Goal: Task Accomplishment & Management: Use online tool/utility

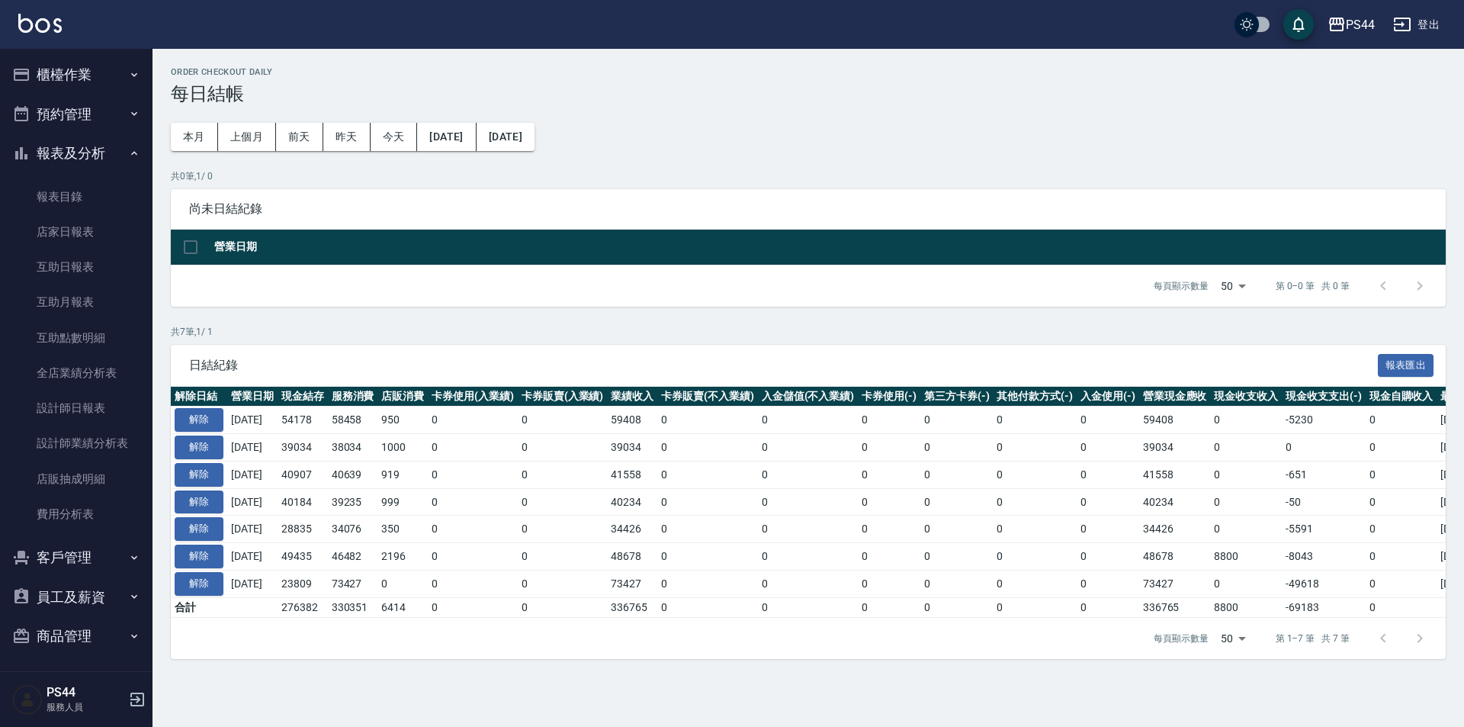
click at [53, 19] on img at bounding box center [39, 23] width 43 height 19
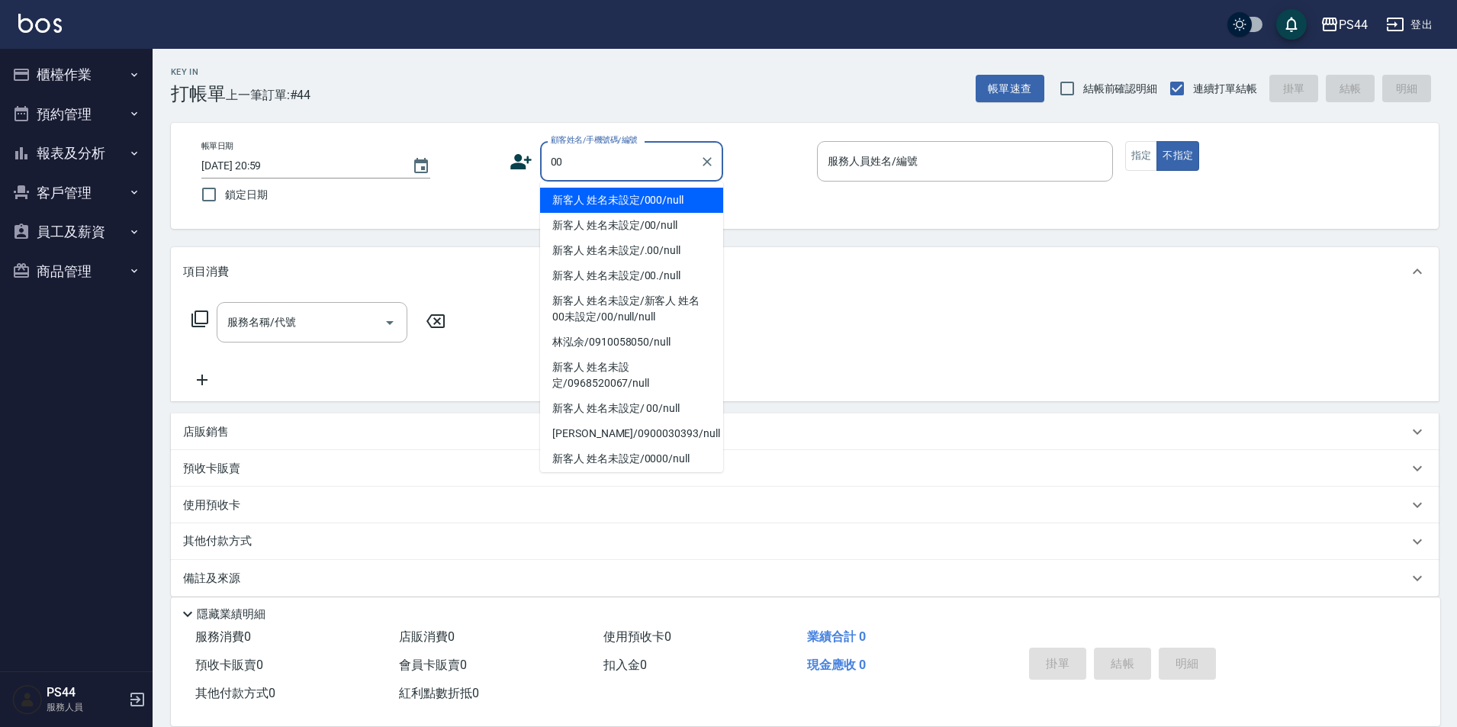
type input "新客人 姓名未設定/000/null"
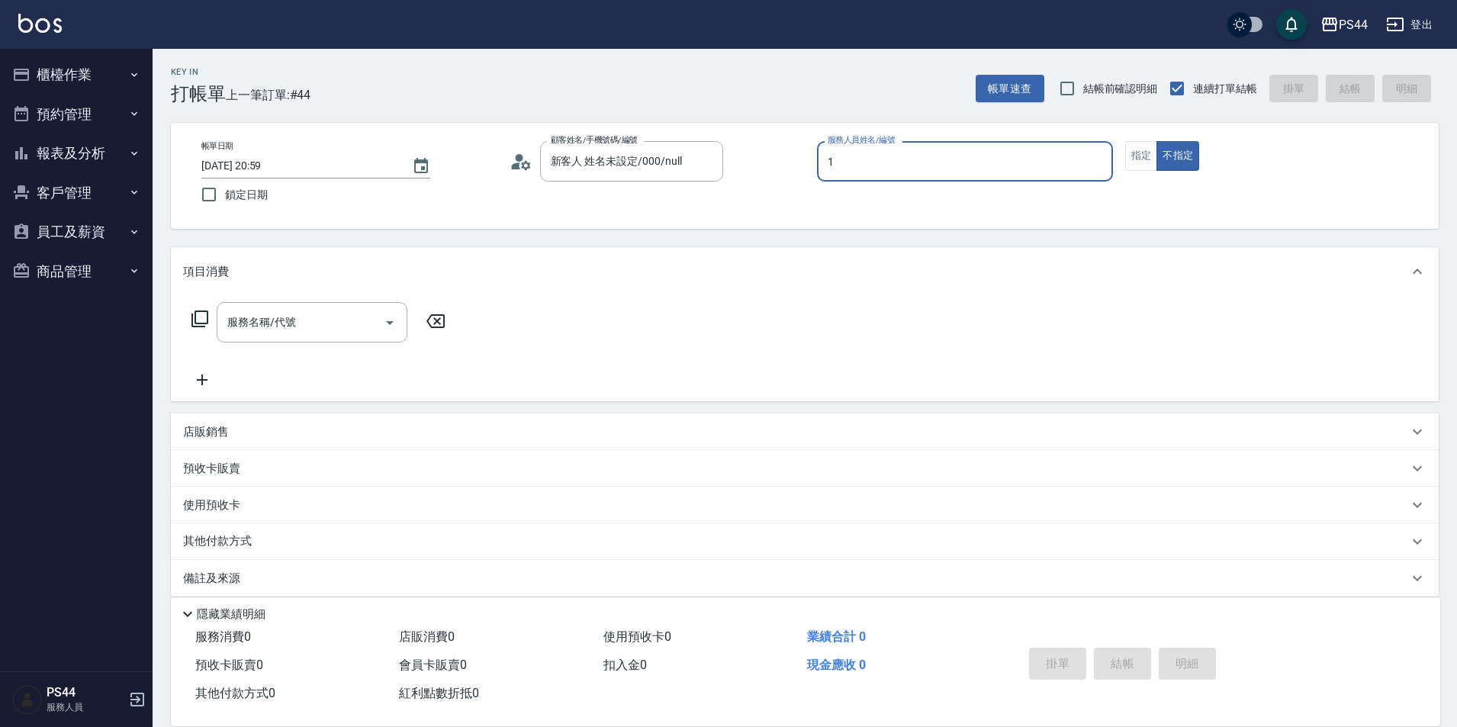
type input "黃雅雯-1"
type button "false"
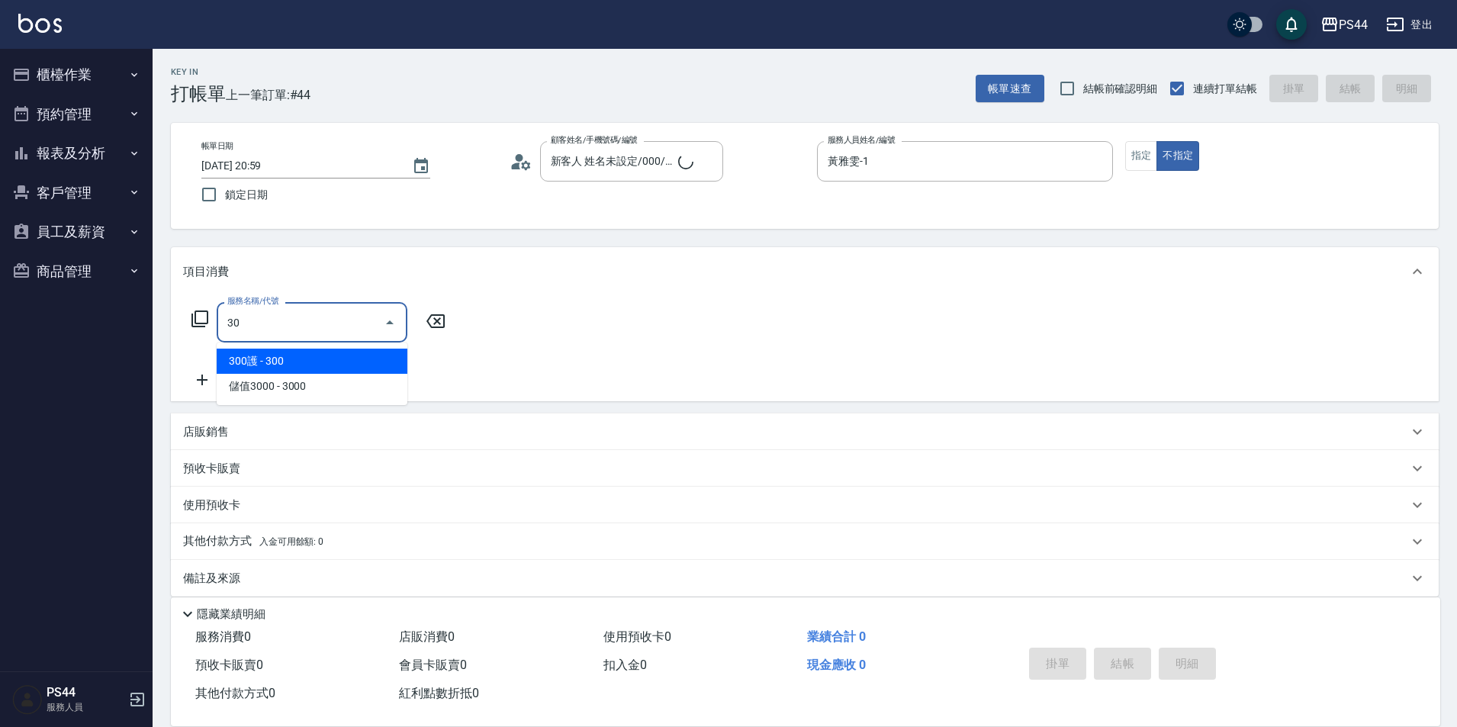
type input "306"
type input "新客人 姓名未設定/00/null"
type input "剪髮(306)"
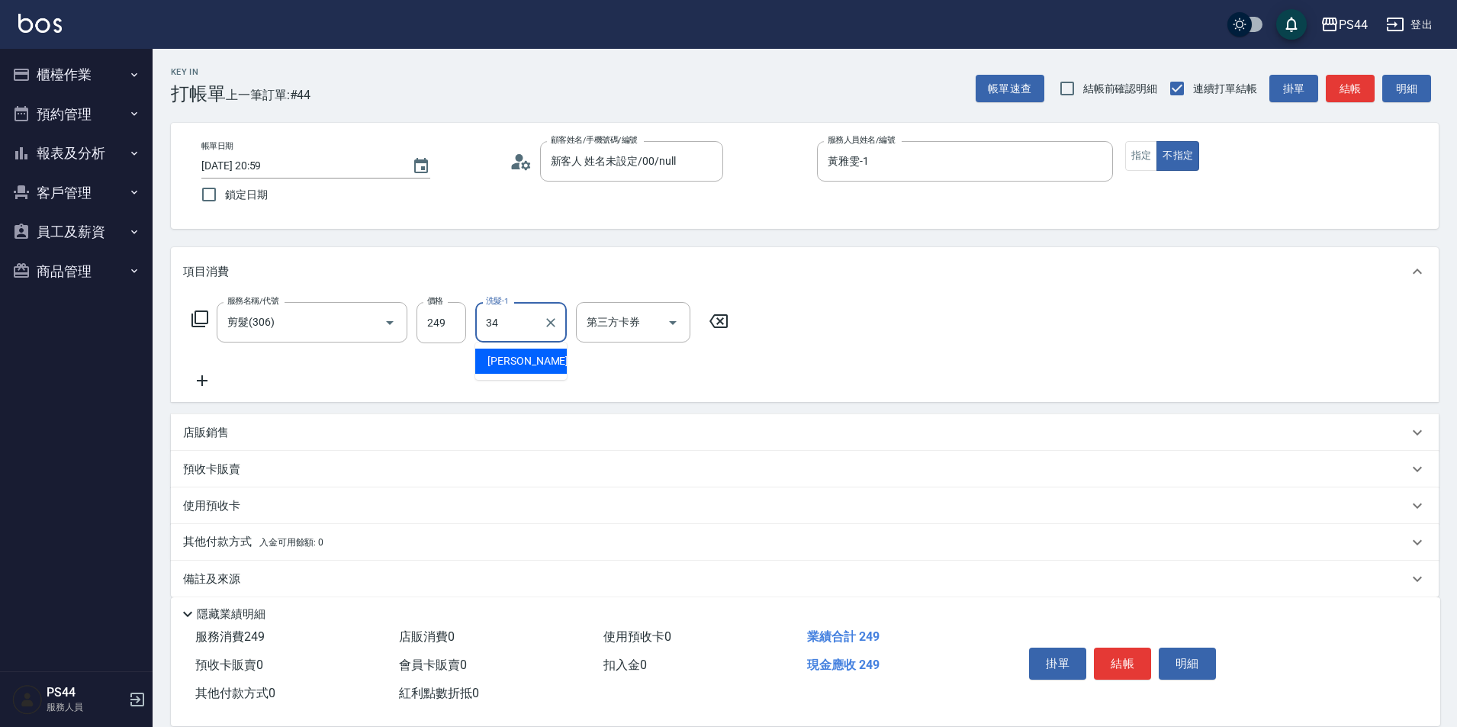
type input "[PERSON_NAME]-34"
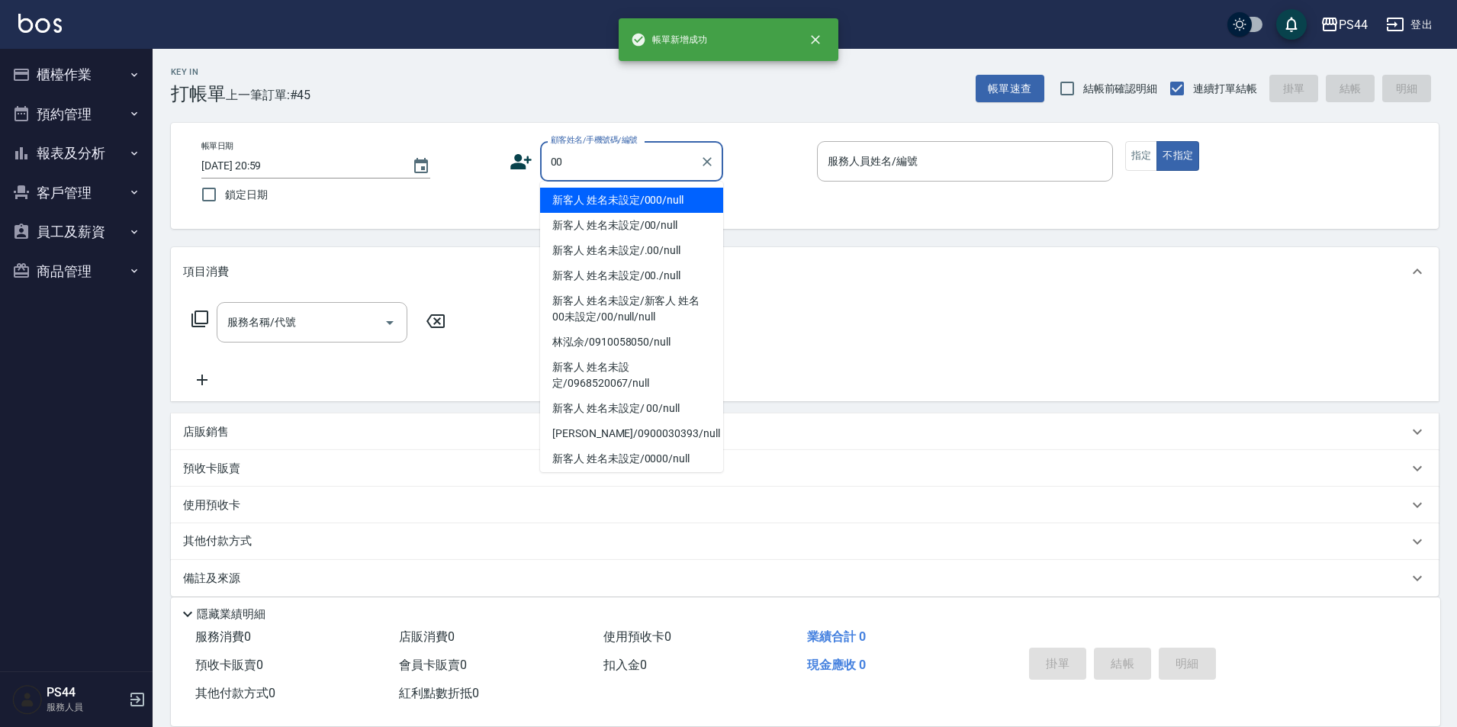
type input "新客人 姓名未設定/000/null"
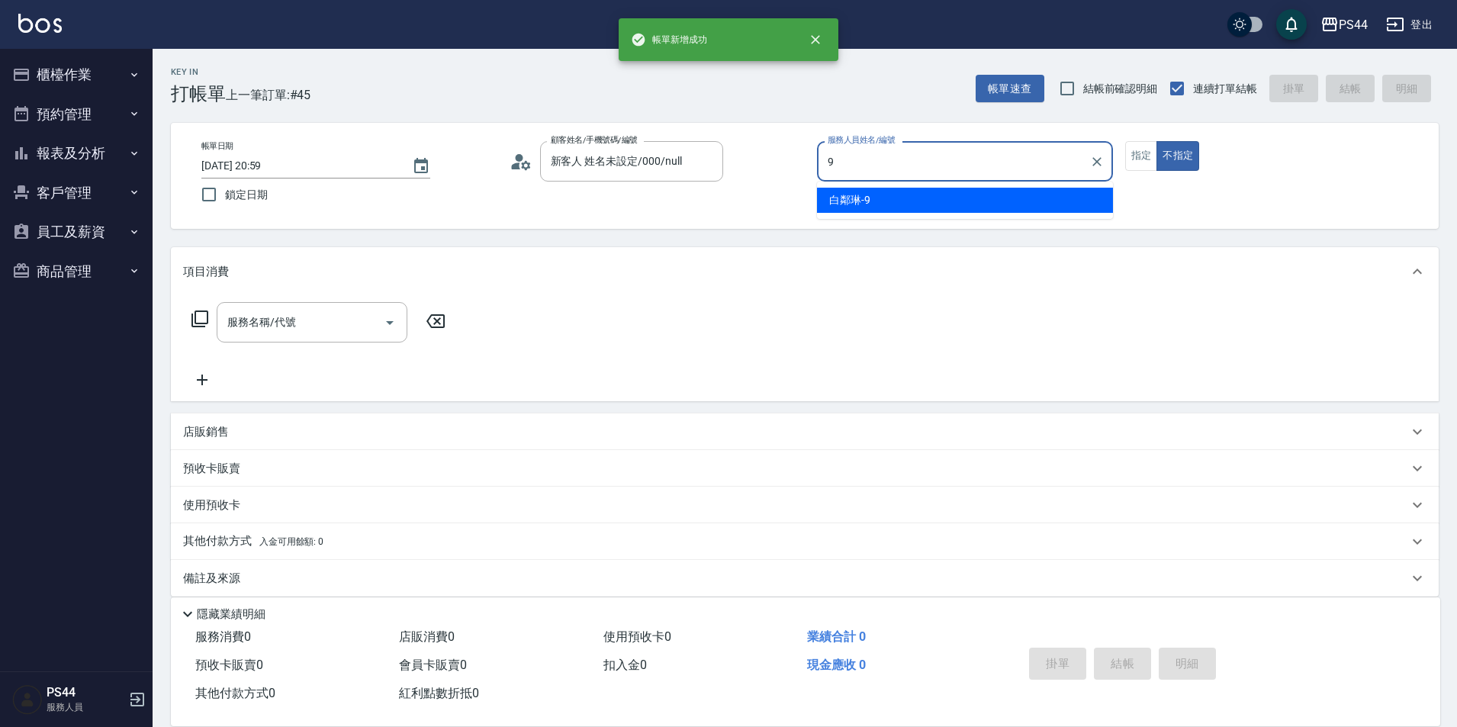
type input "白鄰琳-9"
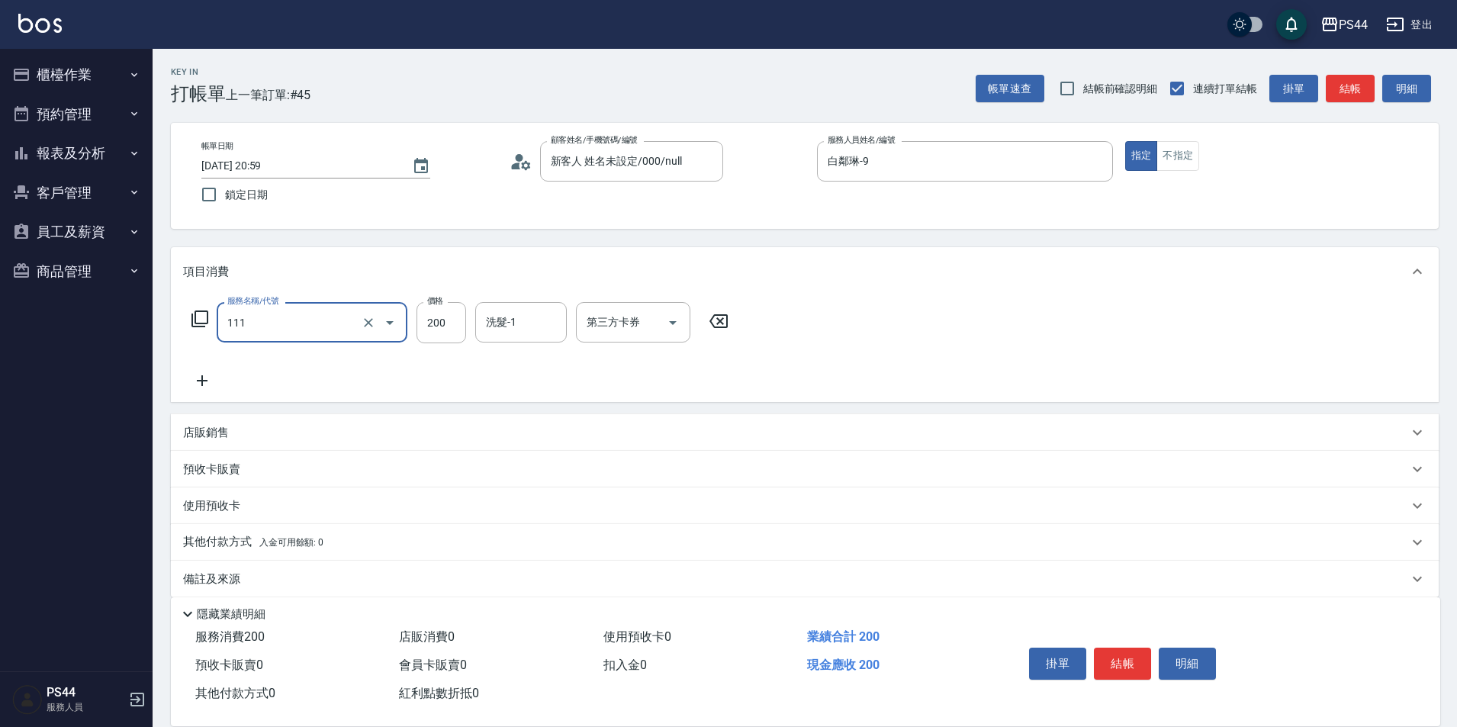
type input "200(111)"
type input "300"
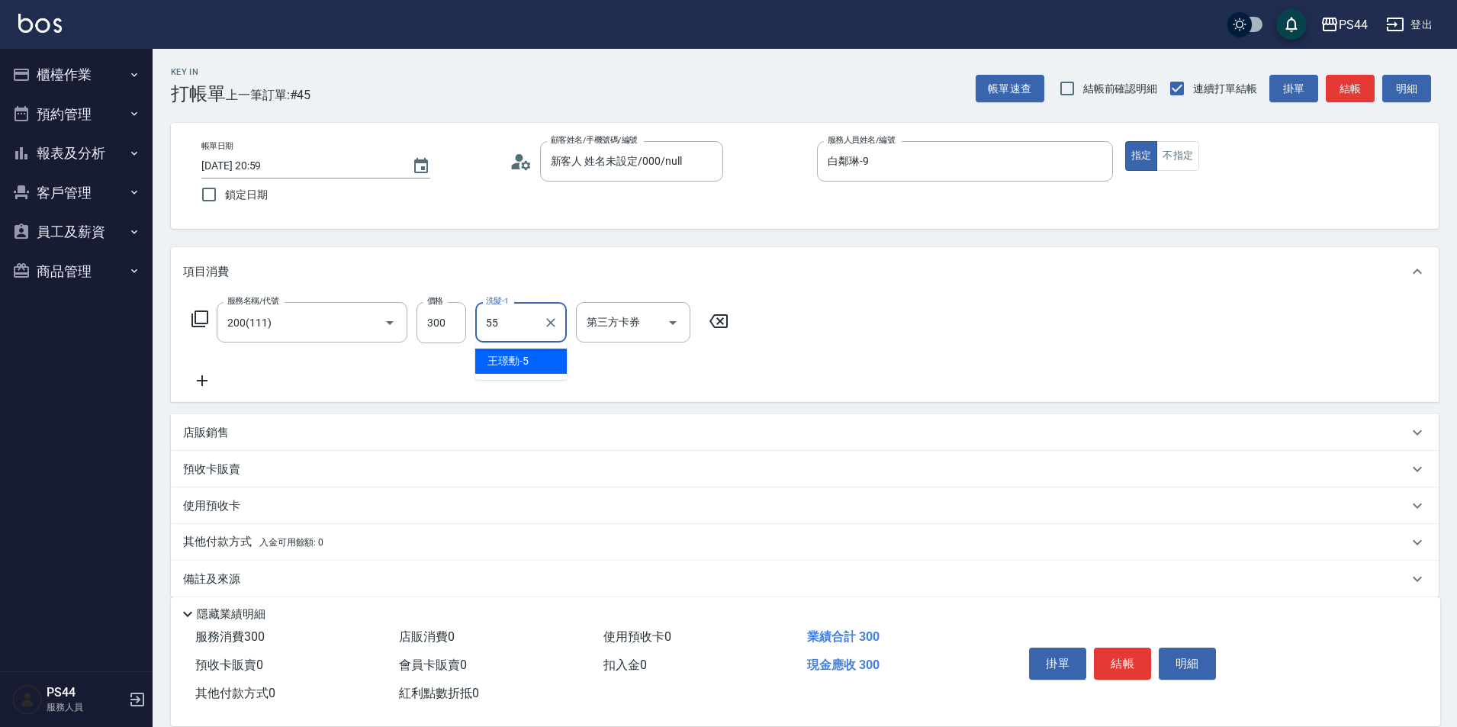
type input "蘇昭瑜-55"
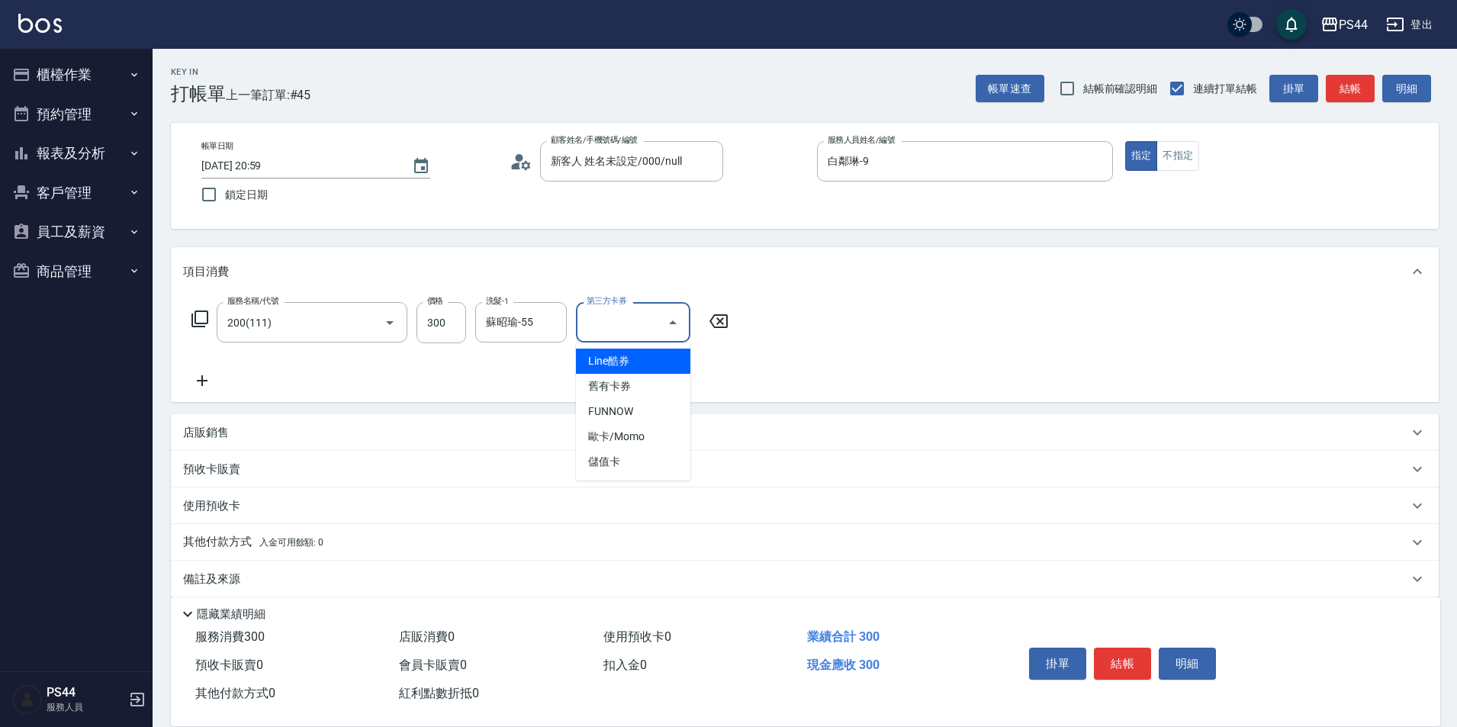
type input "儲值卡"
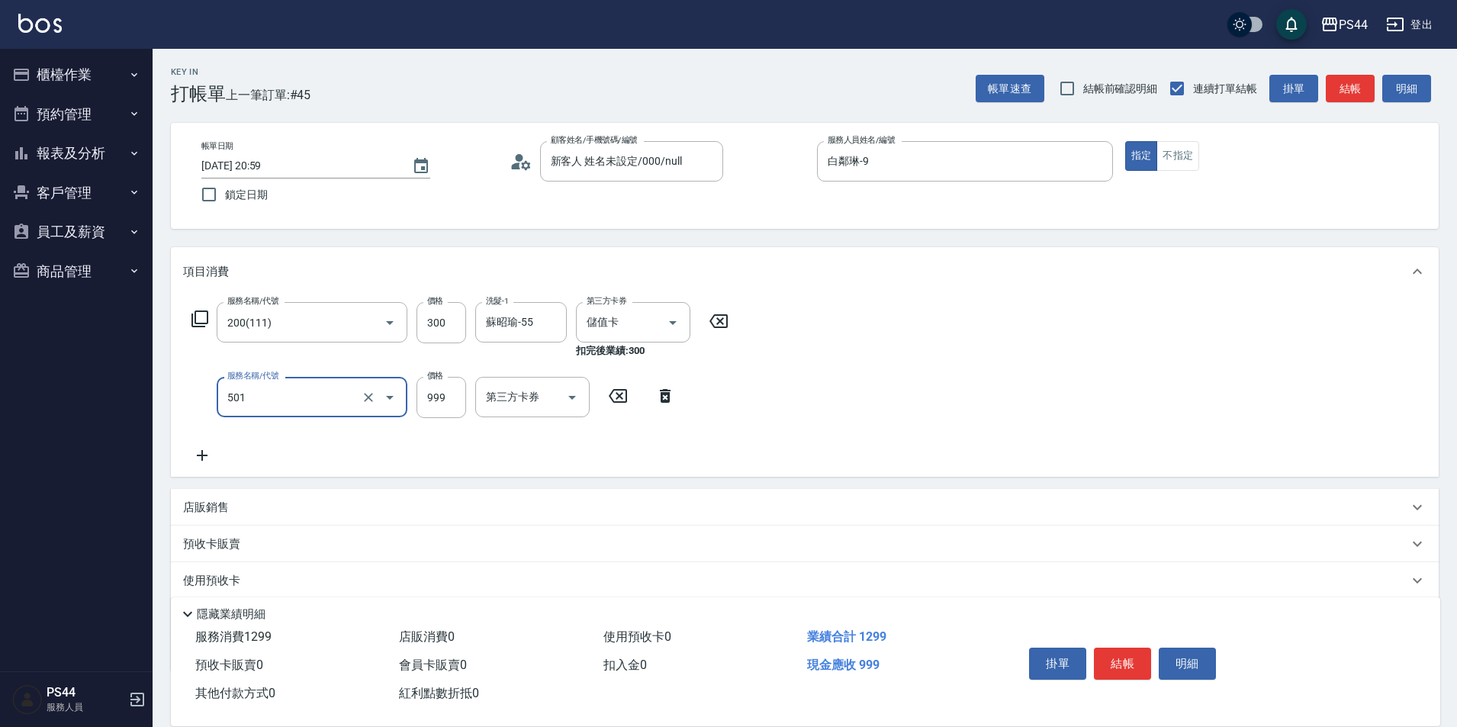
type input "染髮(501)"
type input "700"
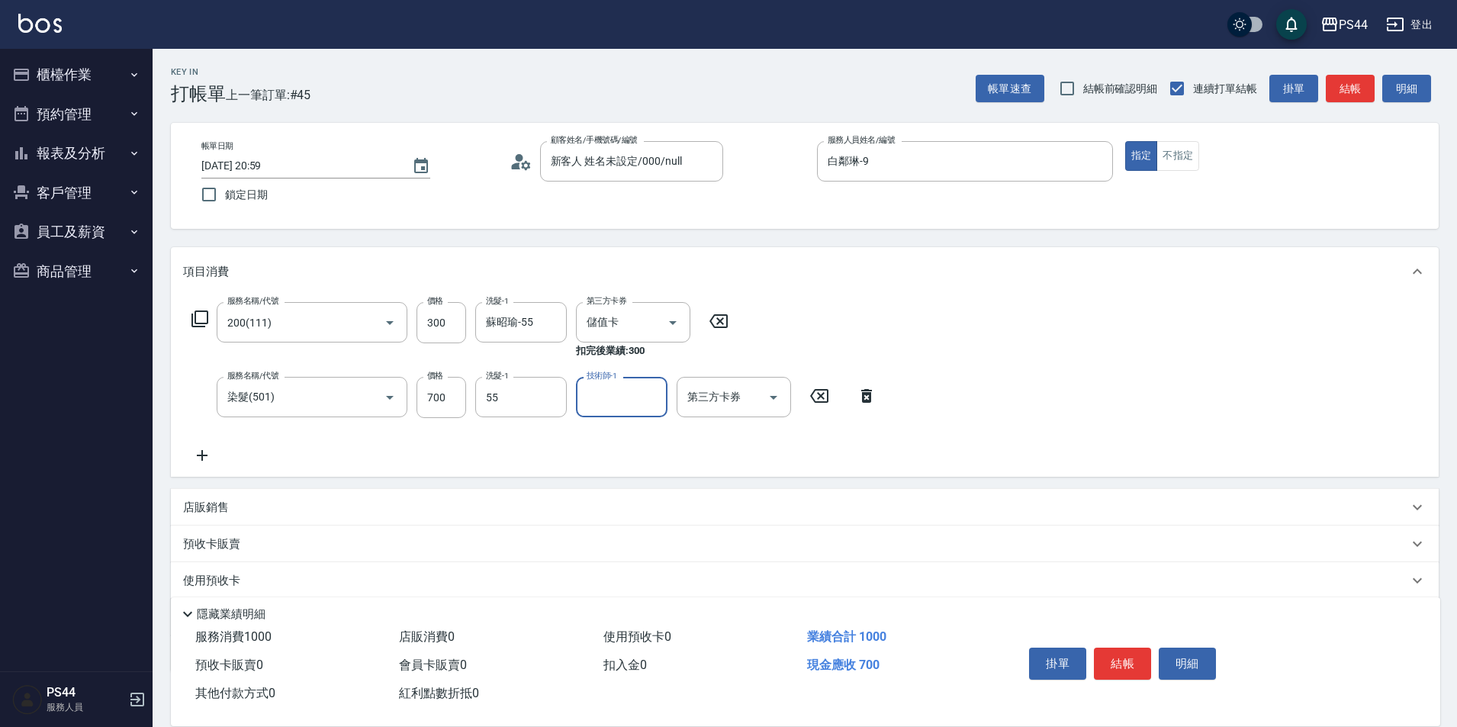
type input "蘇昭瑜-55"
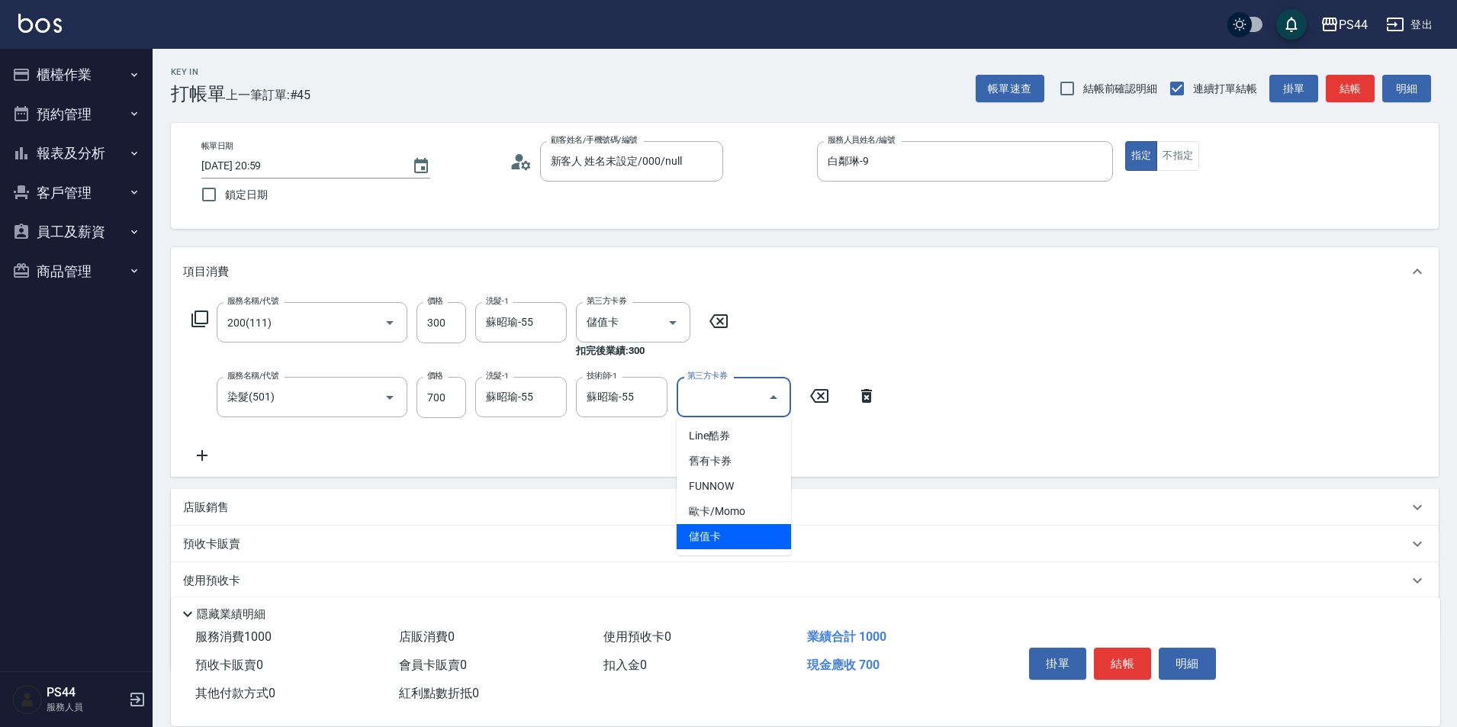
type input "儲值卡"
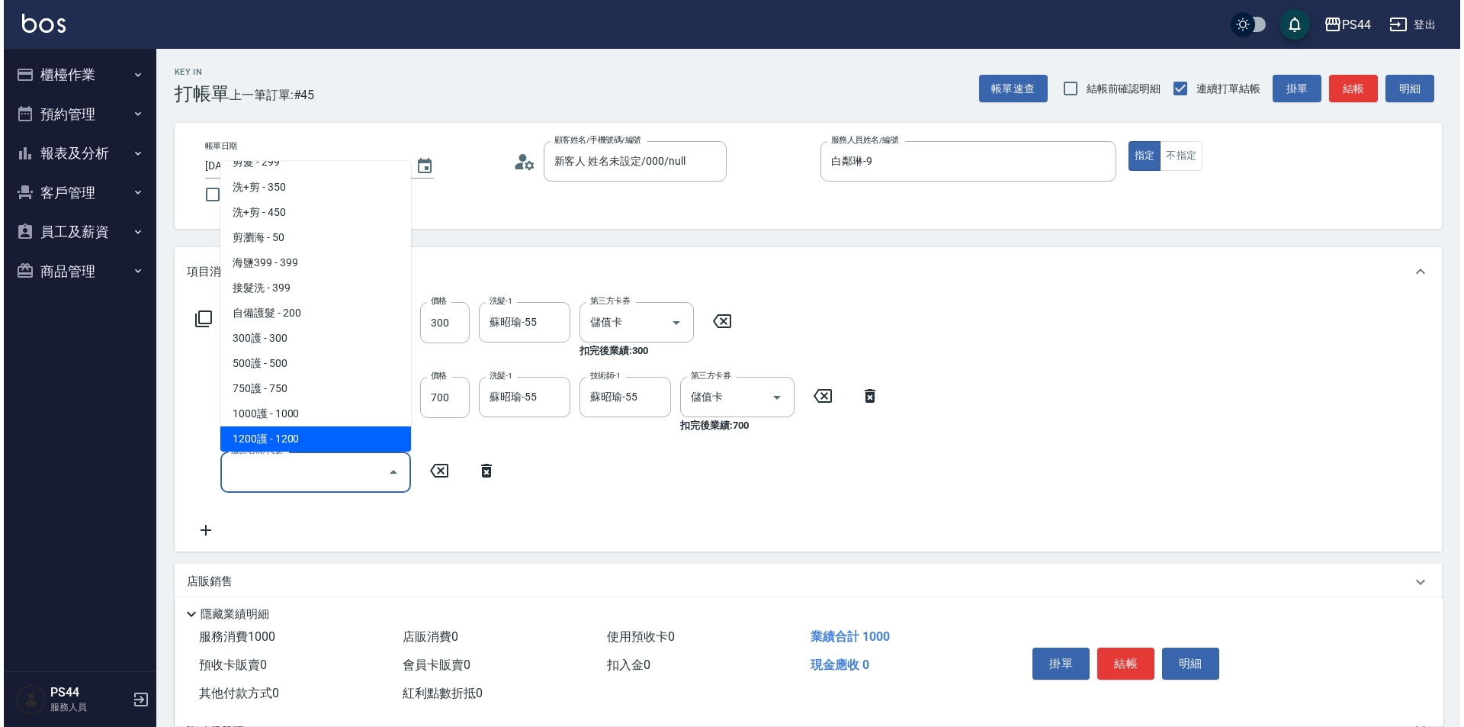
scroll to position [496, 0]
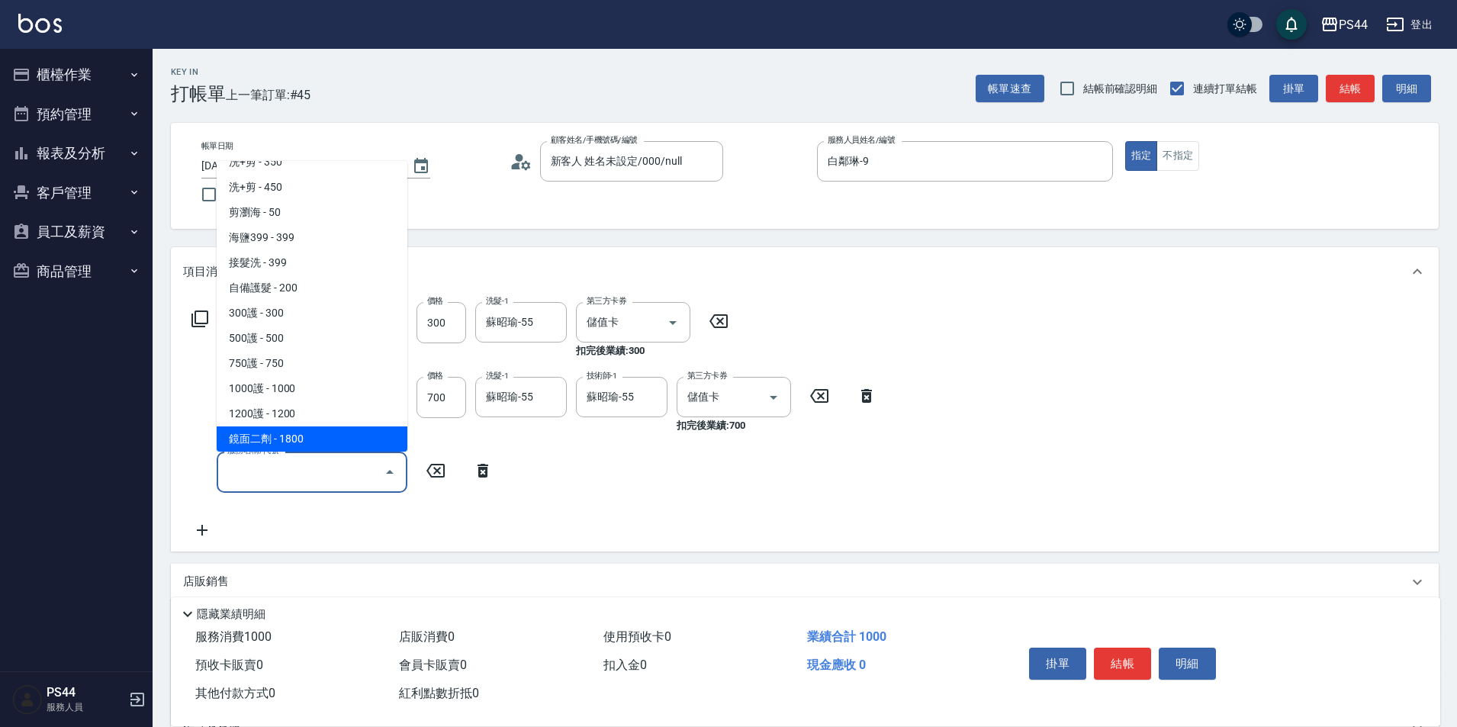
type input "鏡面二劑(406)"
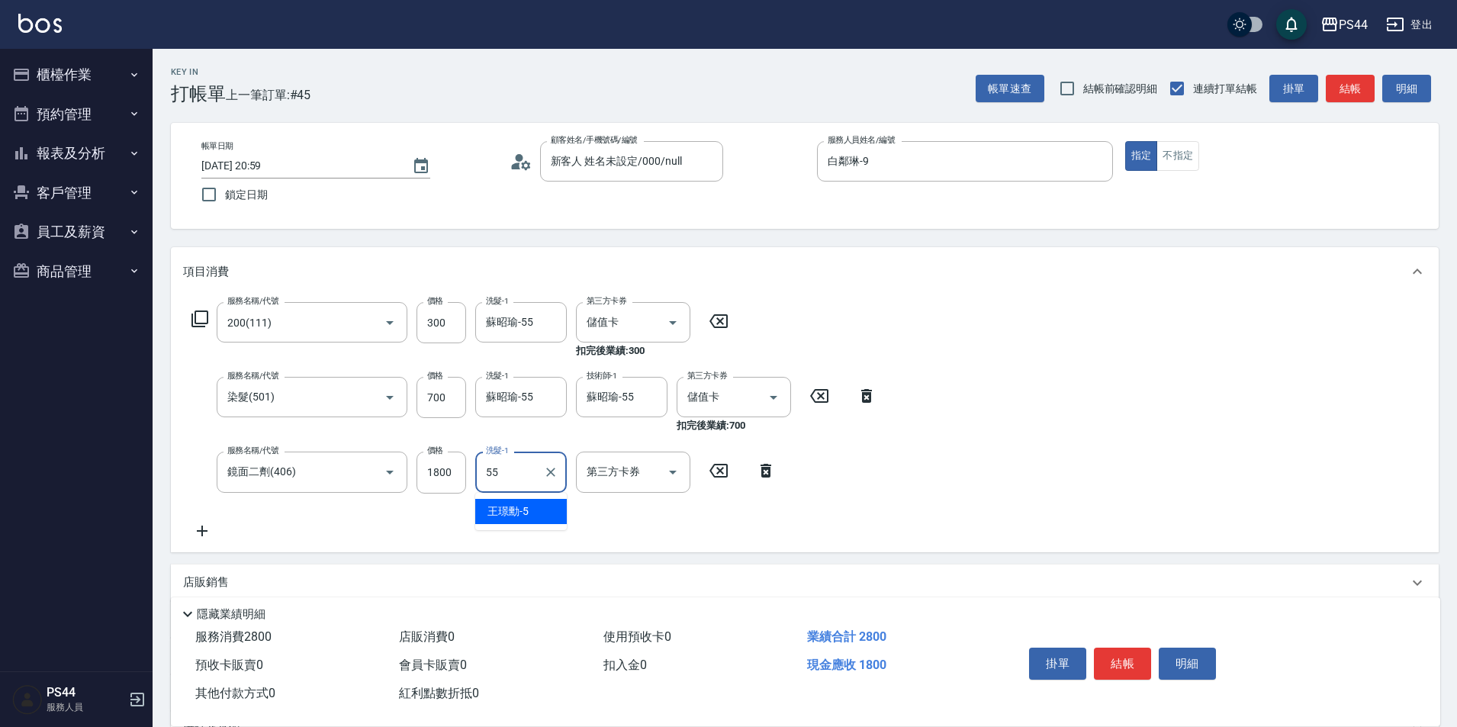
type input "蘇昭瑜-55"
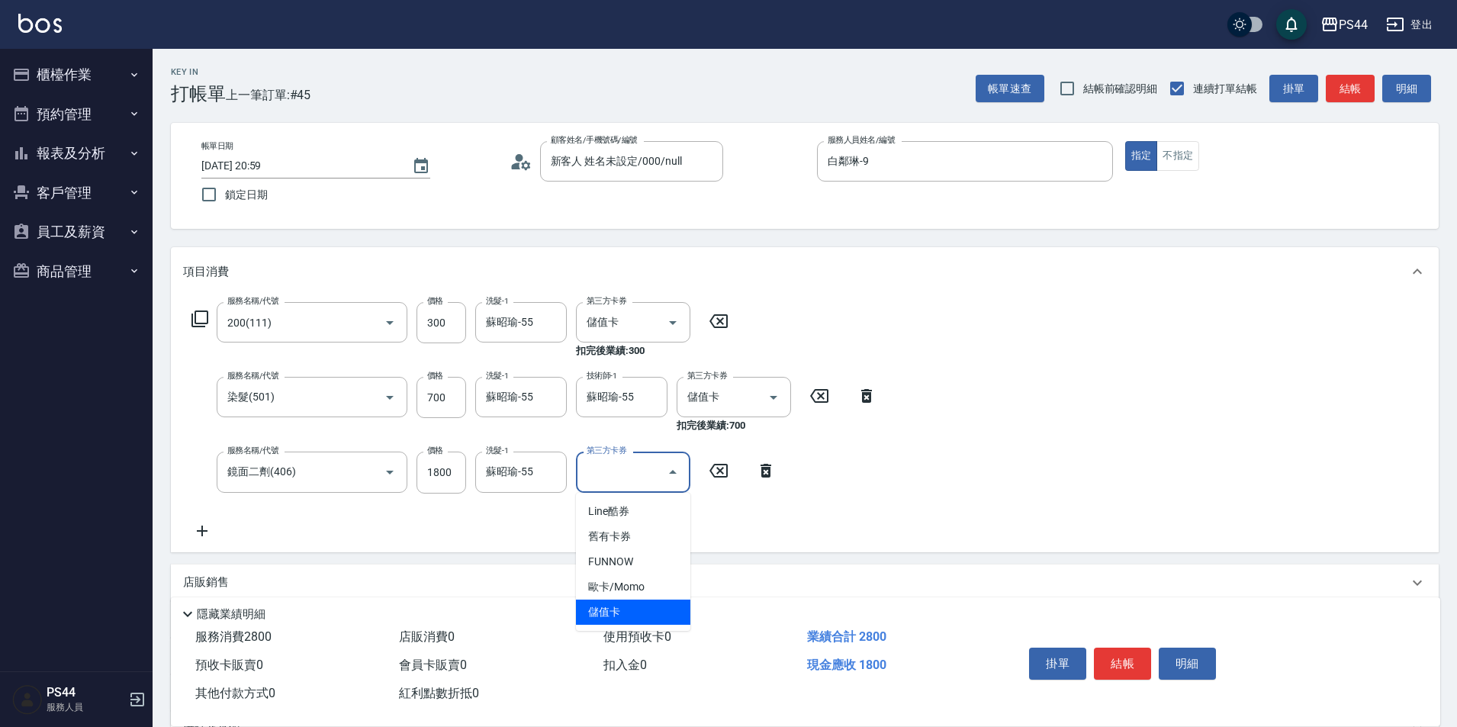
type input "儲值卡"
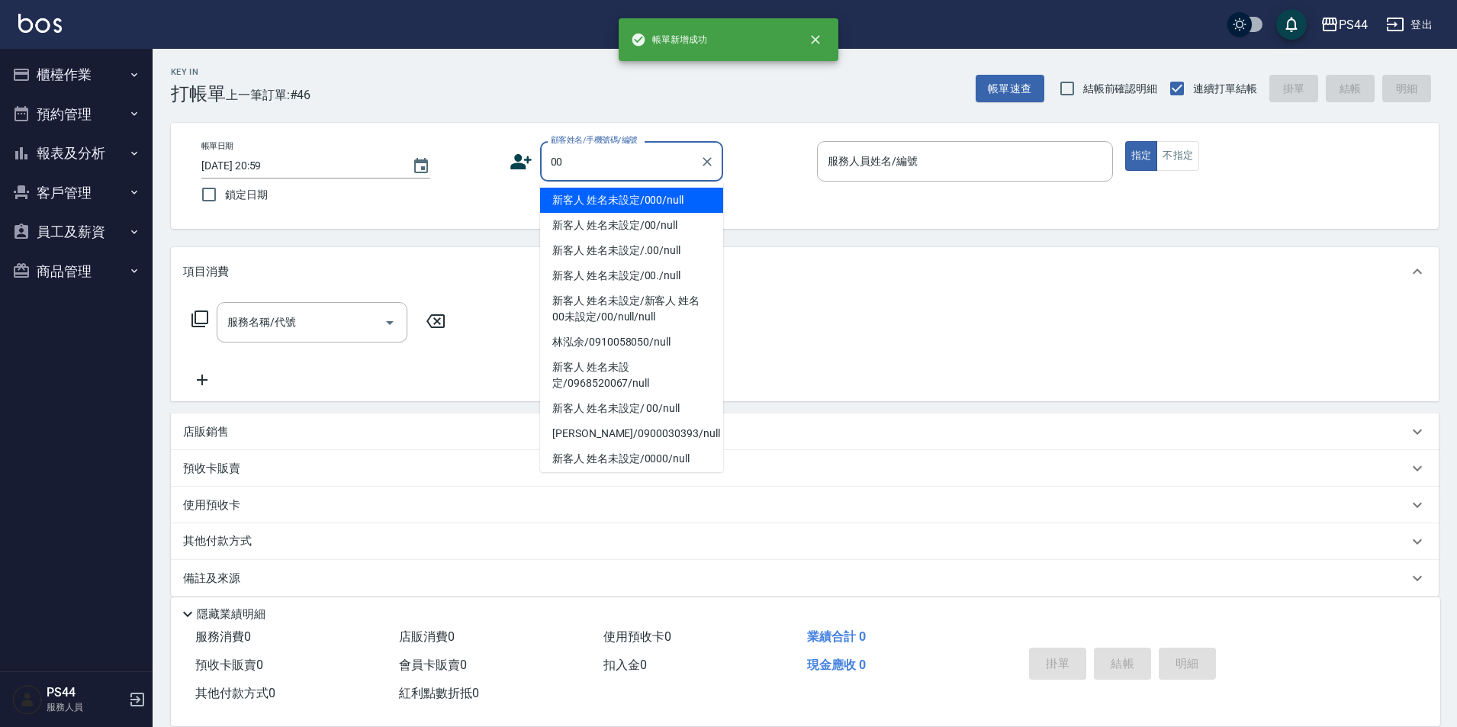
type input "新客人 姓名未設定/000/null"
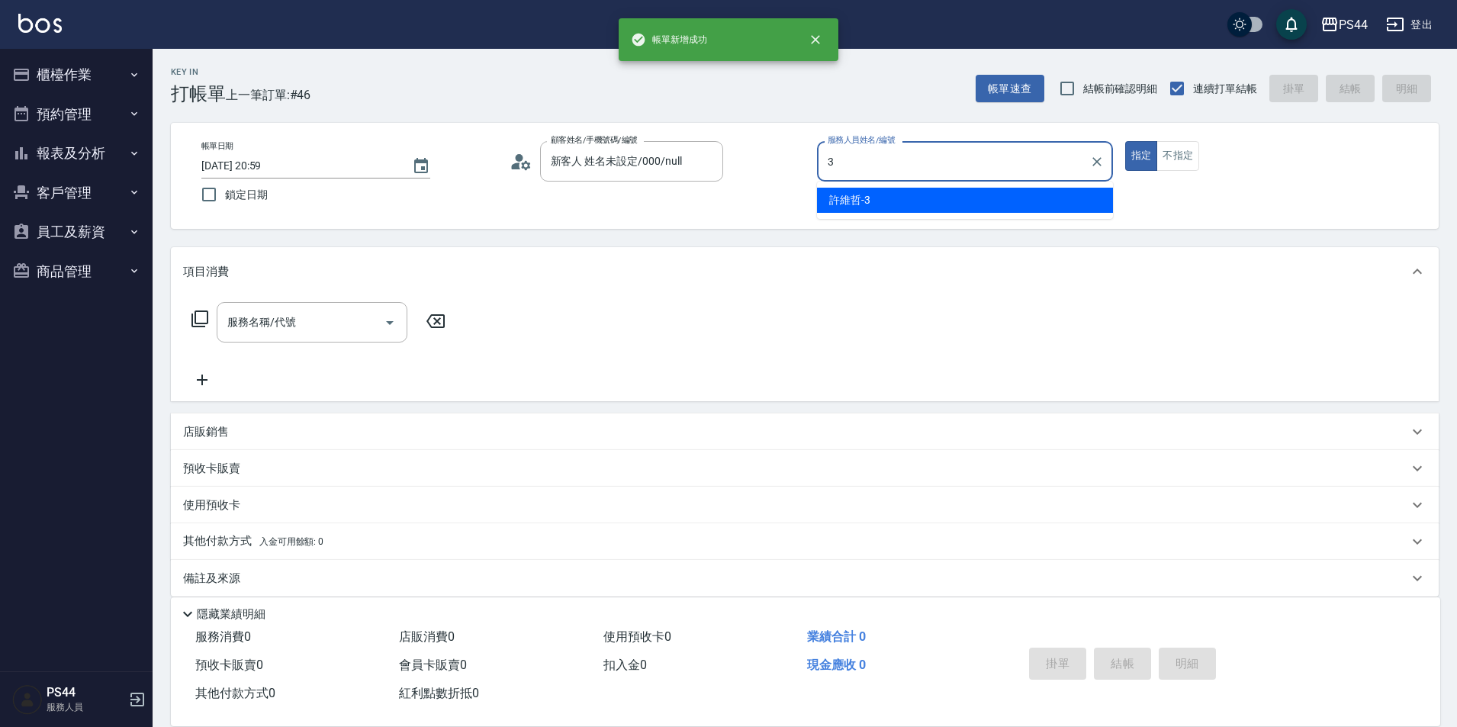
type input "許維哲-3"
type button "true"
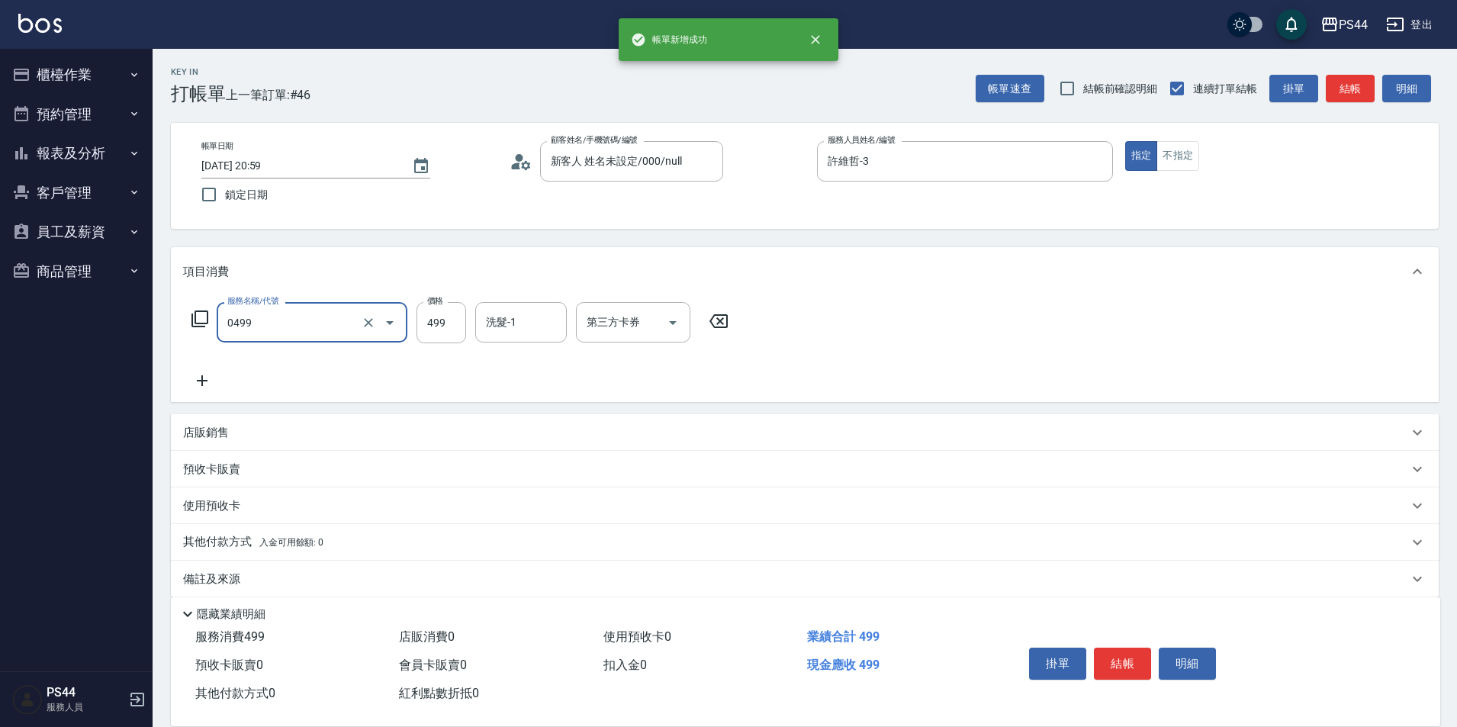
type input "[PERSON_NAME]499(0499)"
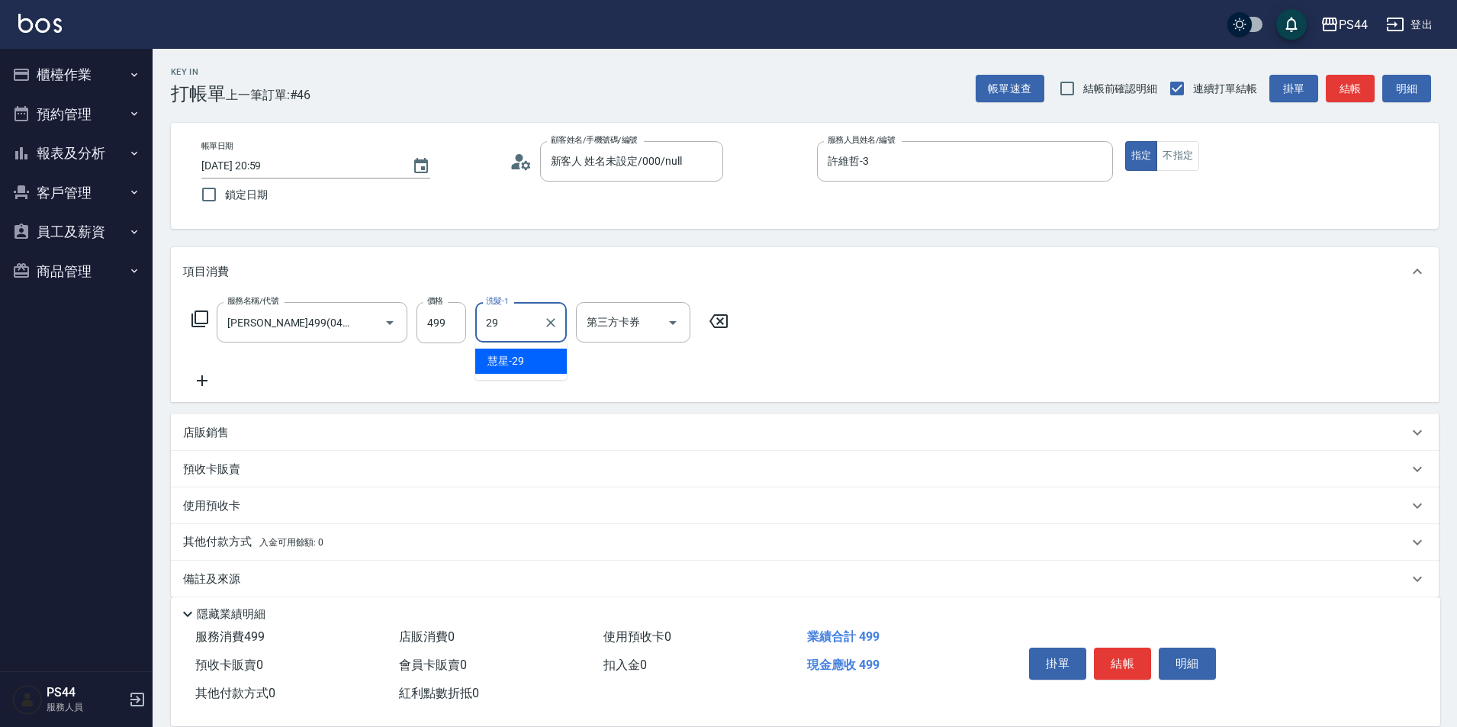
type input "慧星-29"
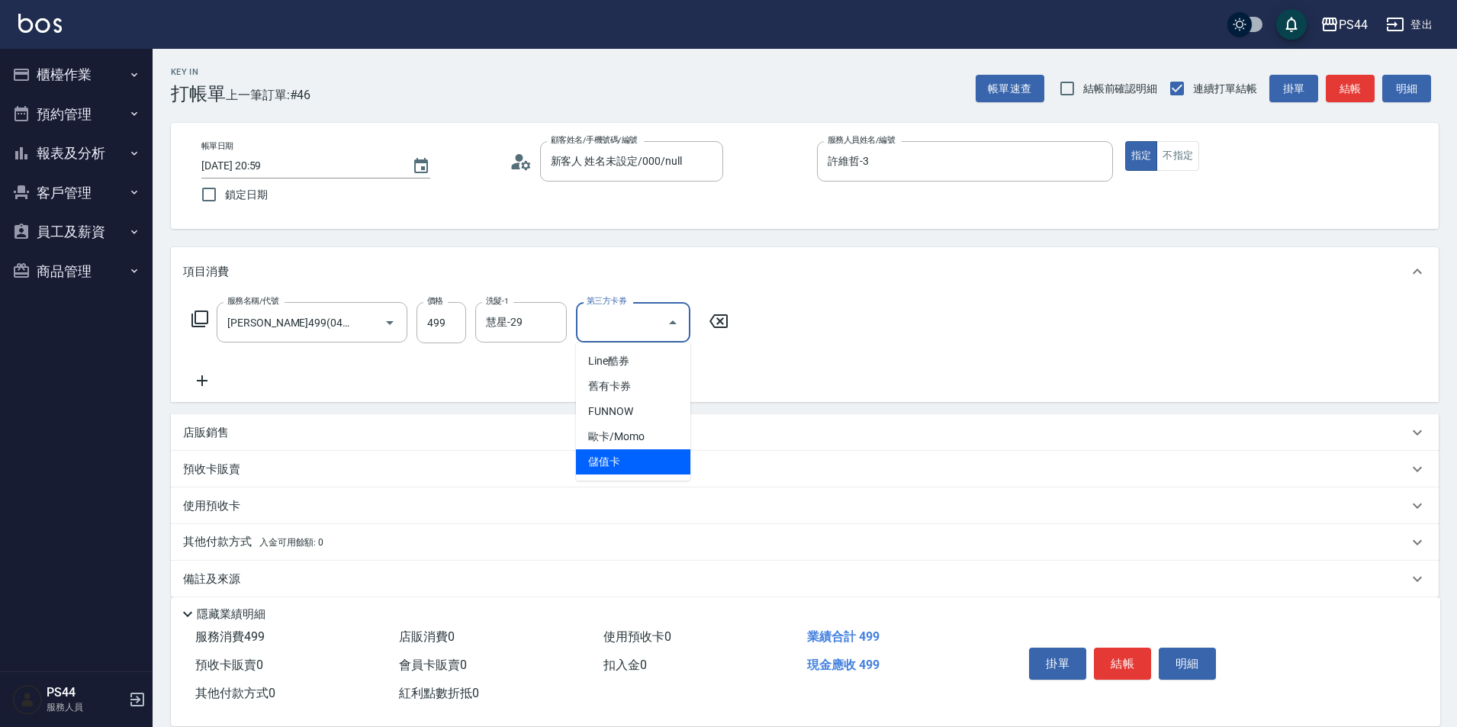
type input "儲值卡"
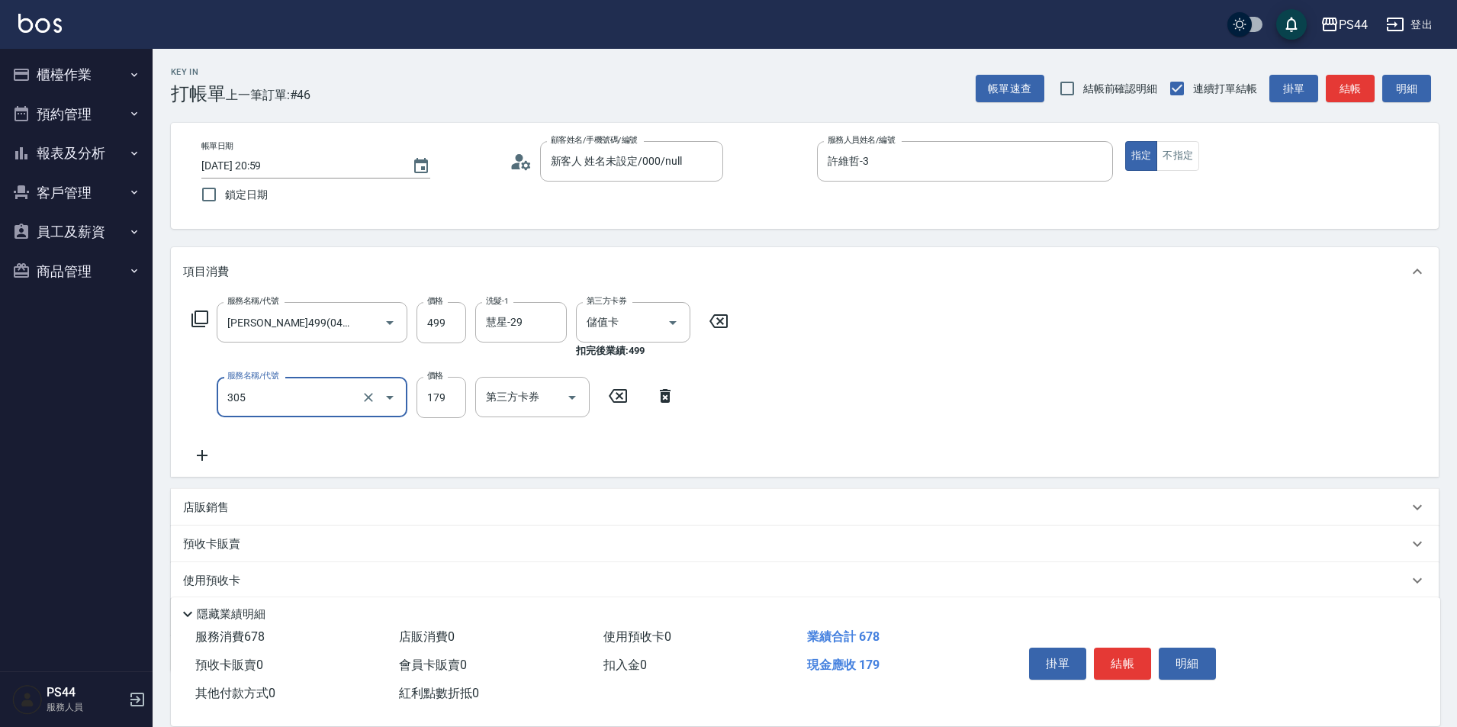
type input "剪髮(305)"
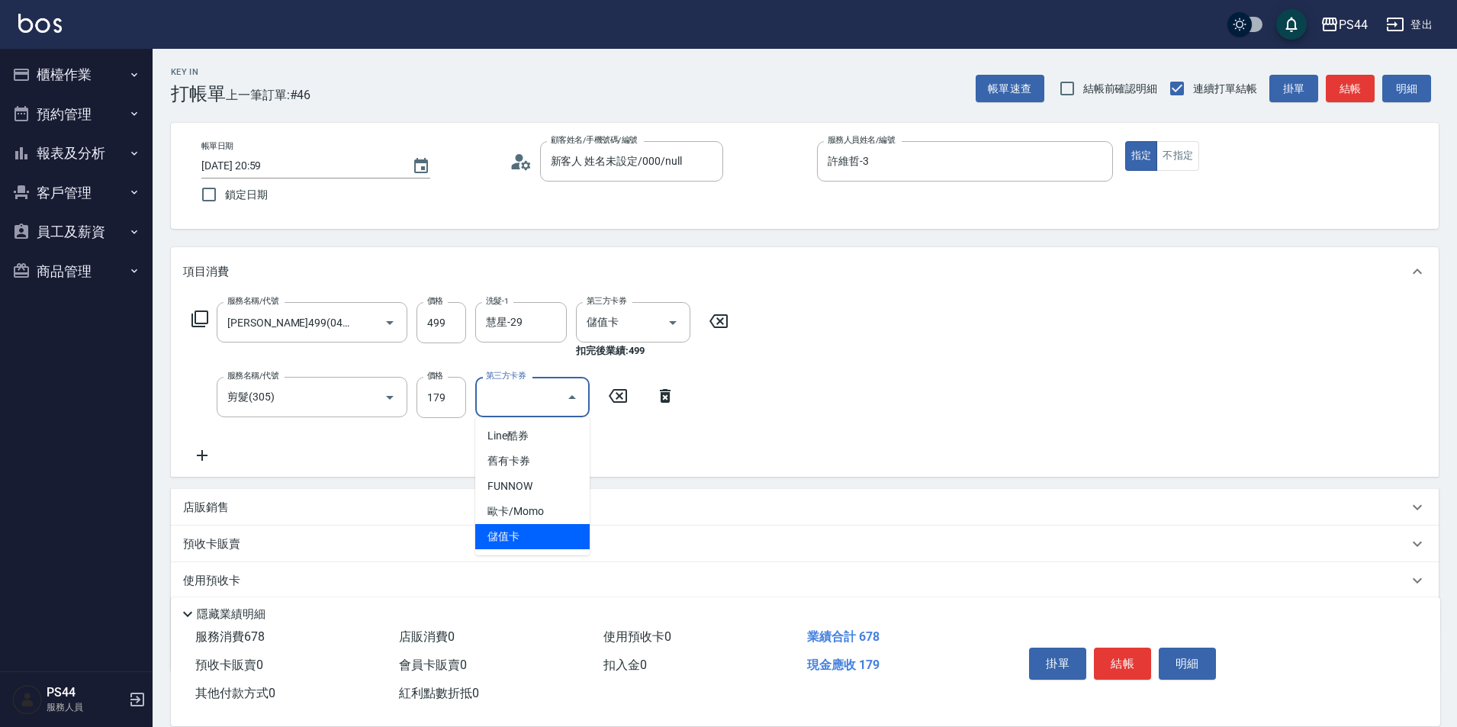
type input "儲值卡"
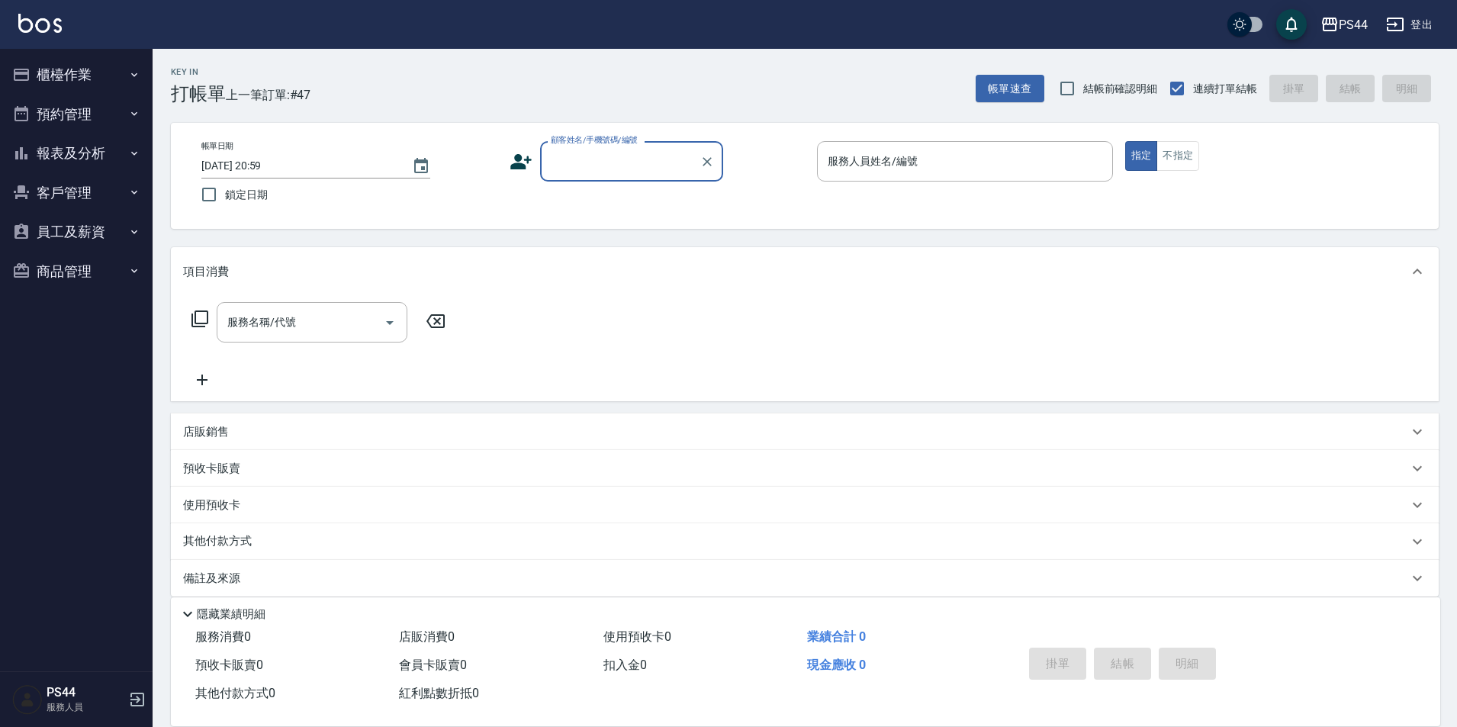
click at [61, 137] on button "報表及分析" at bounding box center [76, 153] width 140 height 40
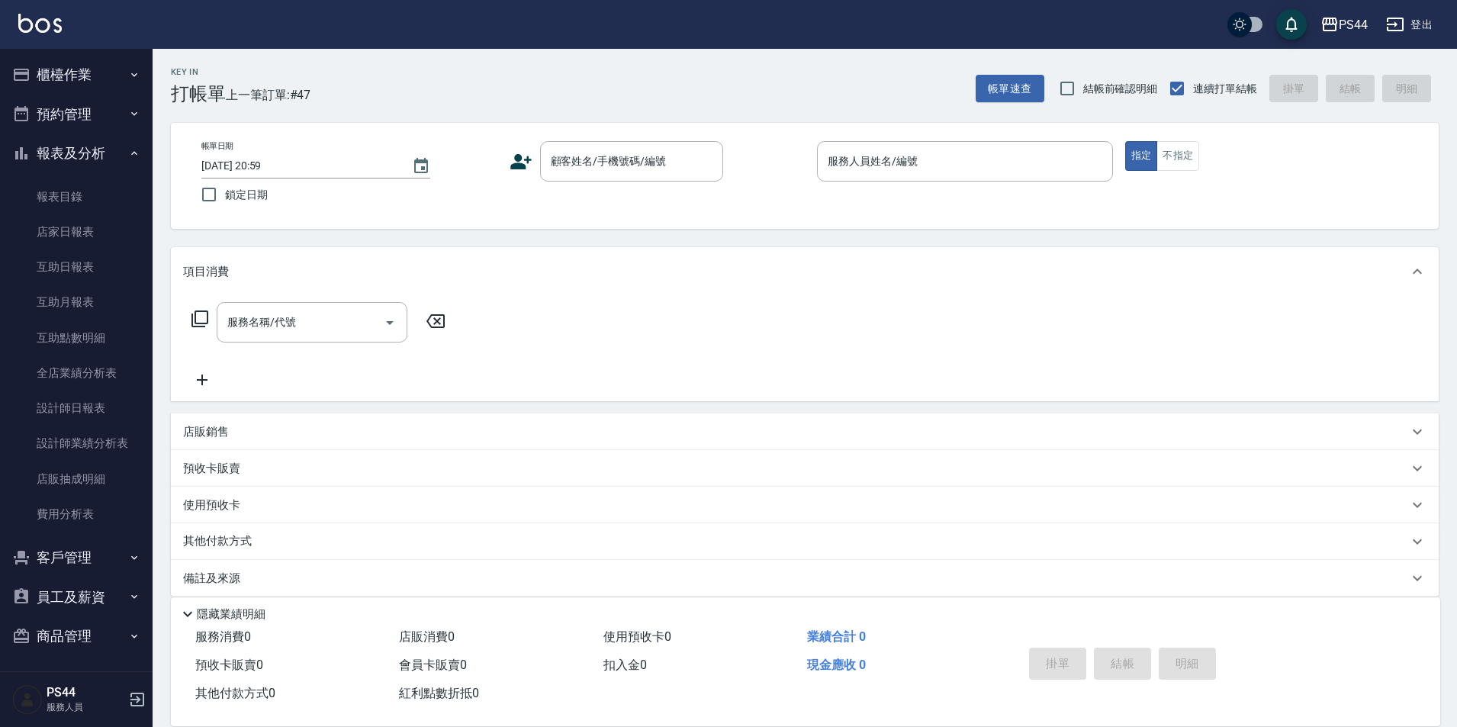
click at [69, 62] on button "櫃檯作業" at bounding box center [76, 75] width 140 height 40
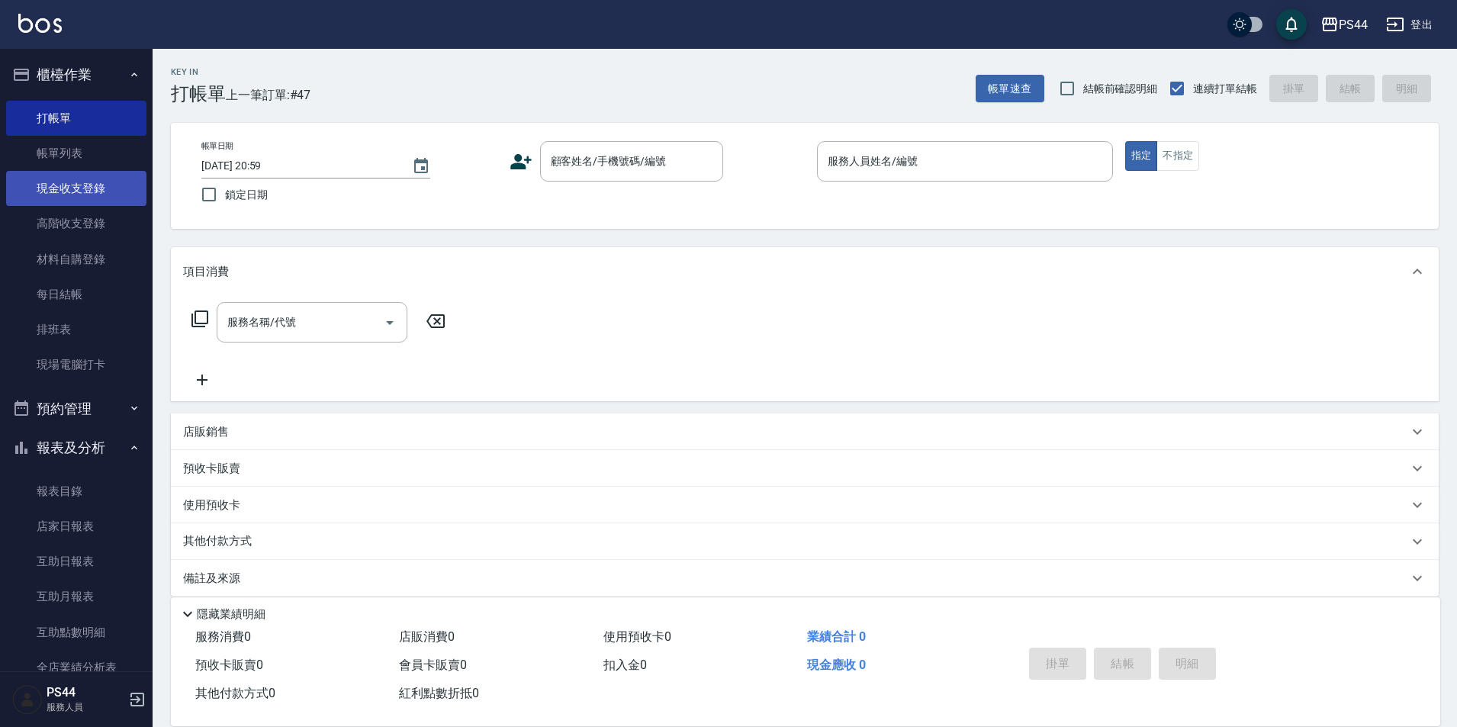
click at [107, 191] on link "現金收支登錄" at bounding box center [76, 188] width 140 height 35
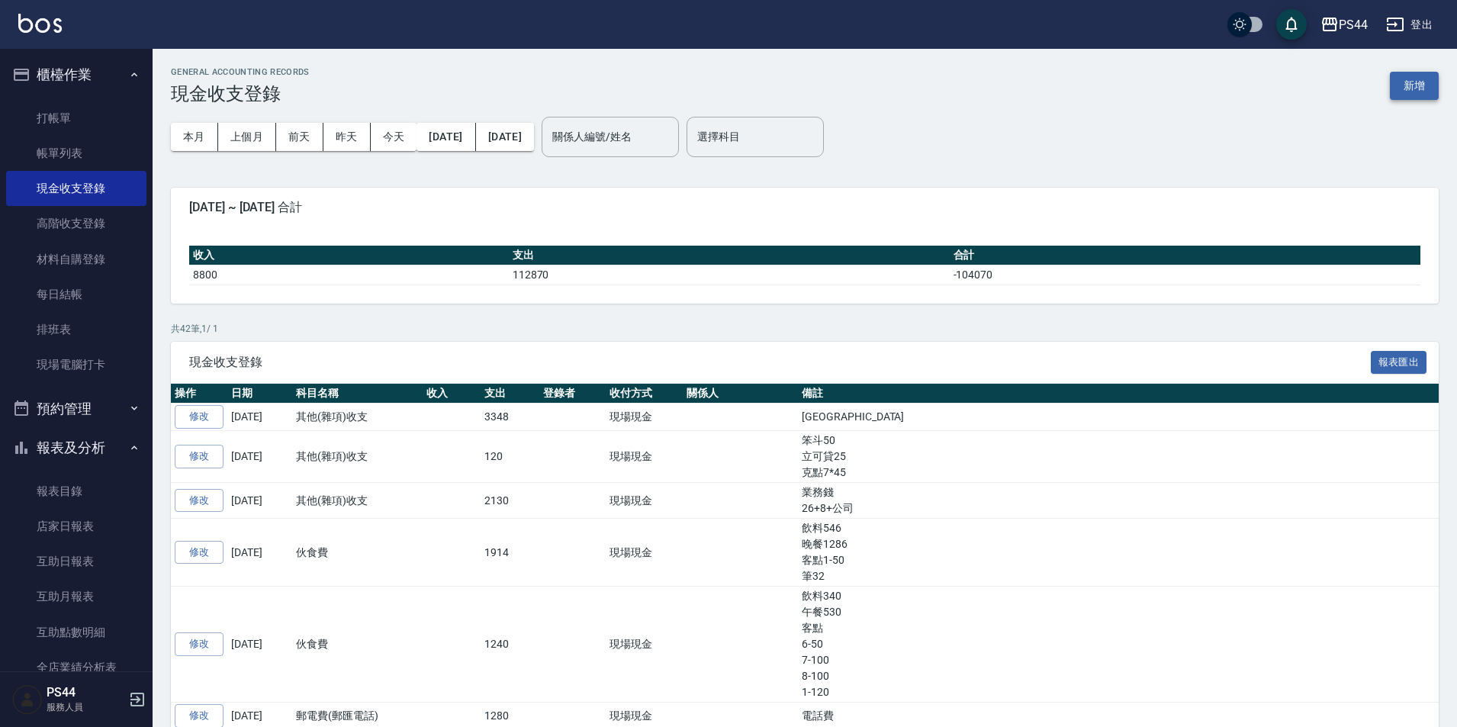
click at [1418, 88] on button "新增" at bounding box center [1413, 86] width 49 height 28
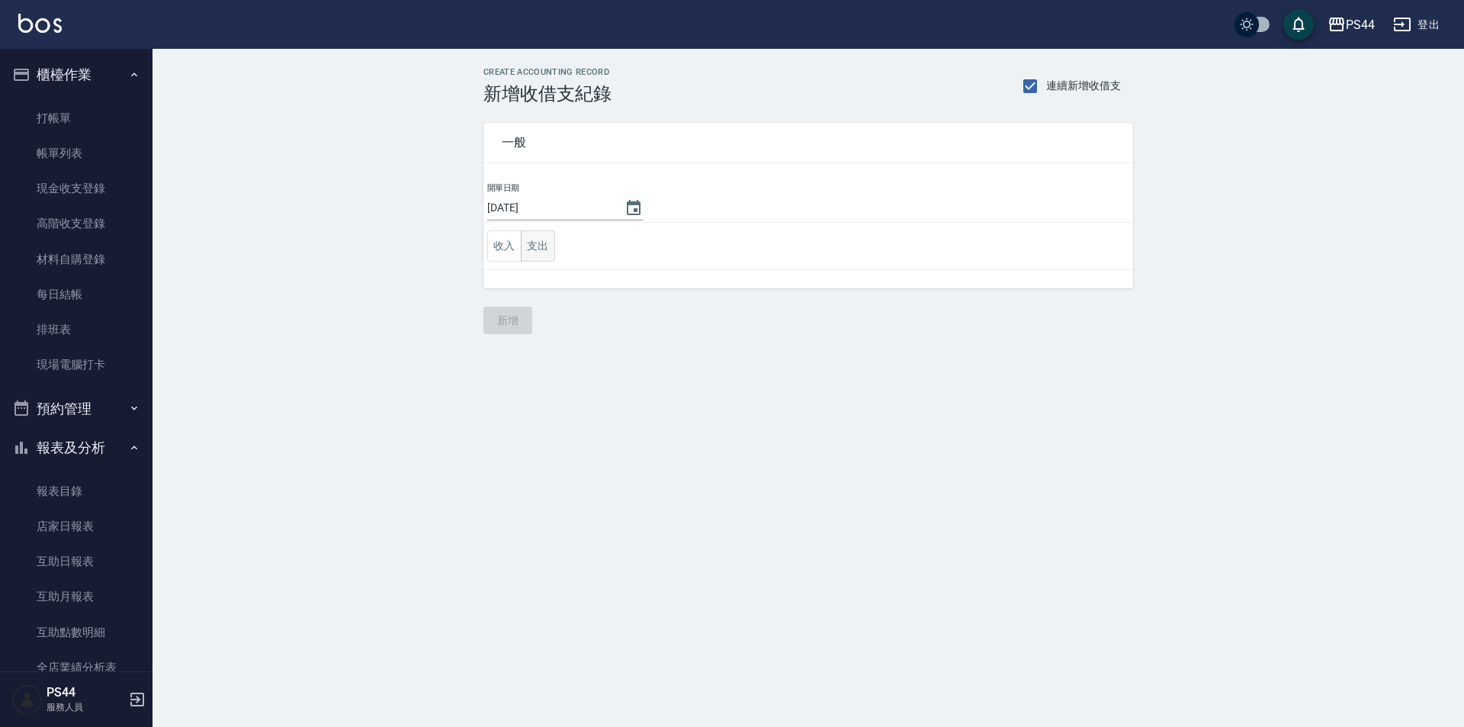
click at [532, 239] on button "支出" at bounding box center [538, 245] width 34 height 31
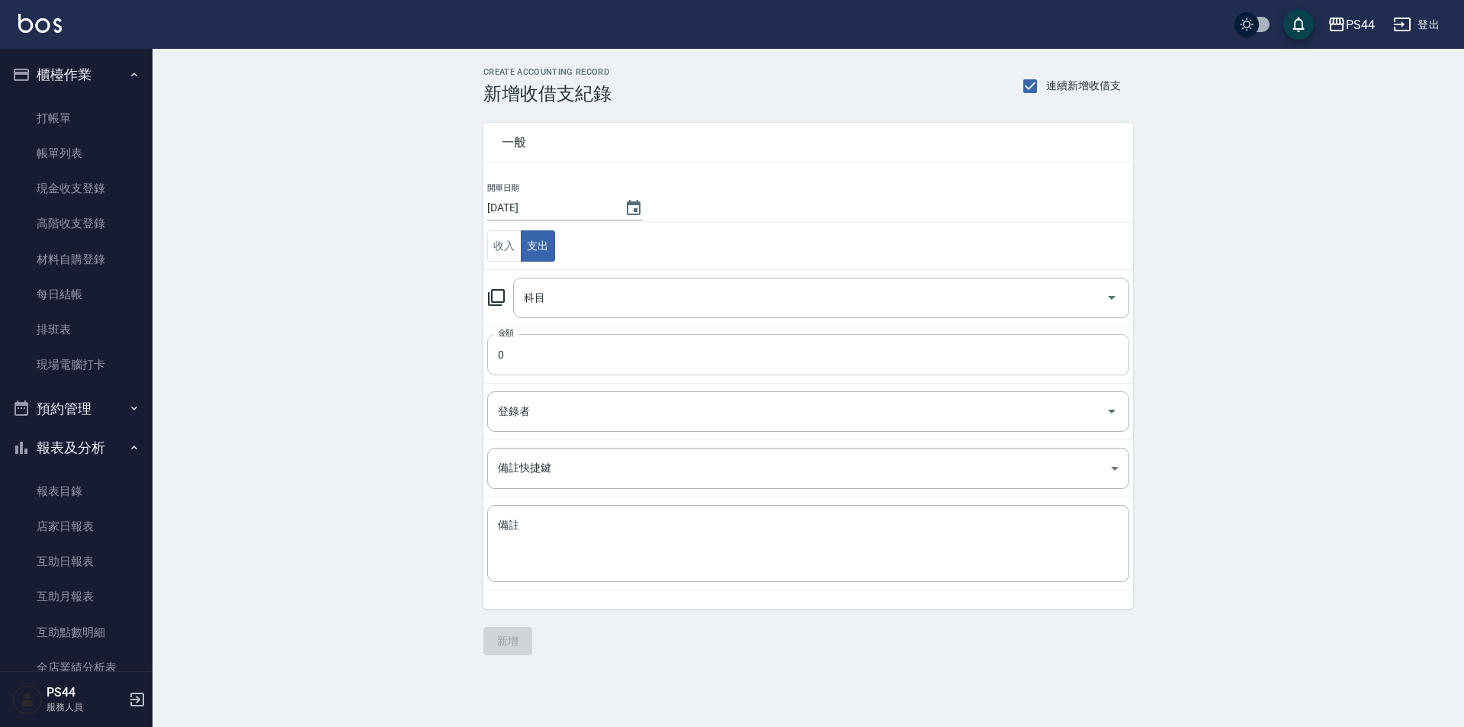
click at [572, 368] on input "0" at bounding box center [808, 354] width 642 height 41
type input "50"
click at [611, 294] on input "科目" at bounding box center [810, 297] width 580 height 27
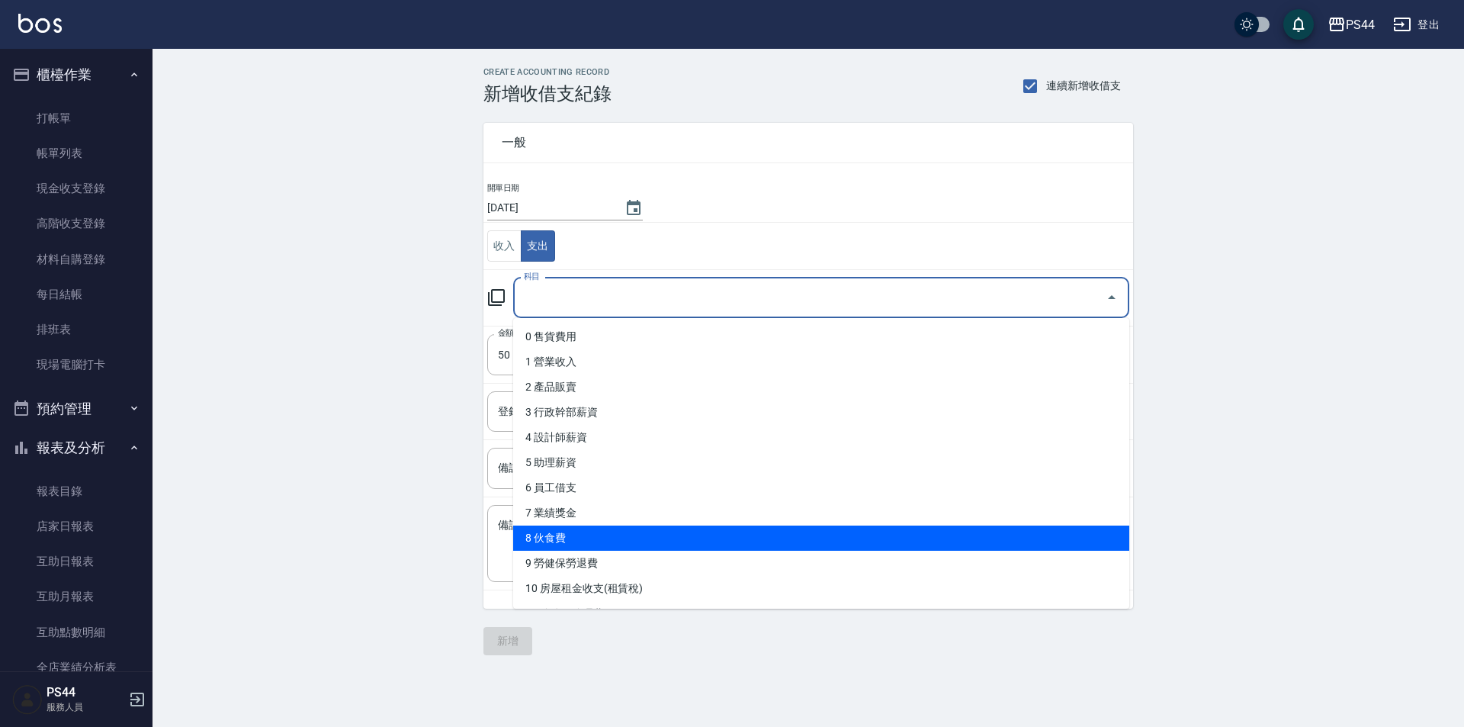
click at [723, 540] on li "8 伙食費" at bounding box center [821, 537] width 616 height 25
type input "8 伙食費"
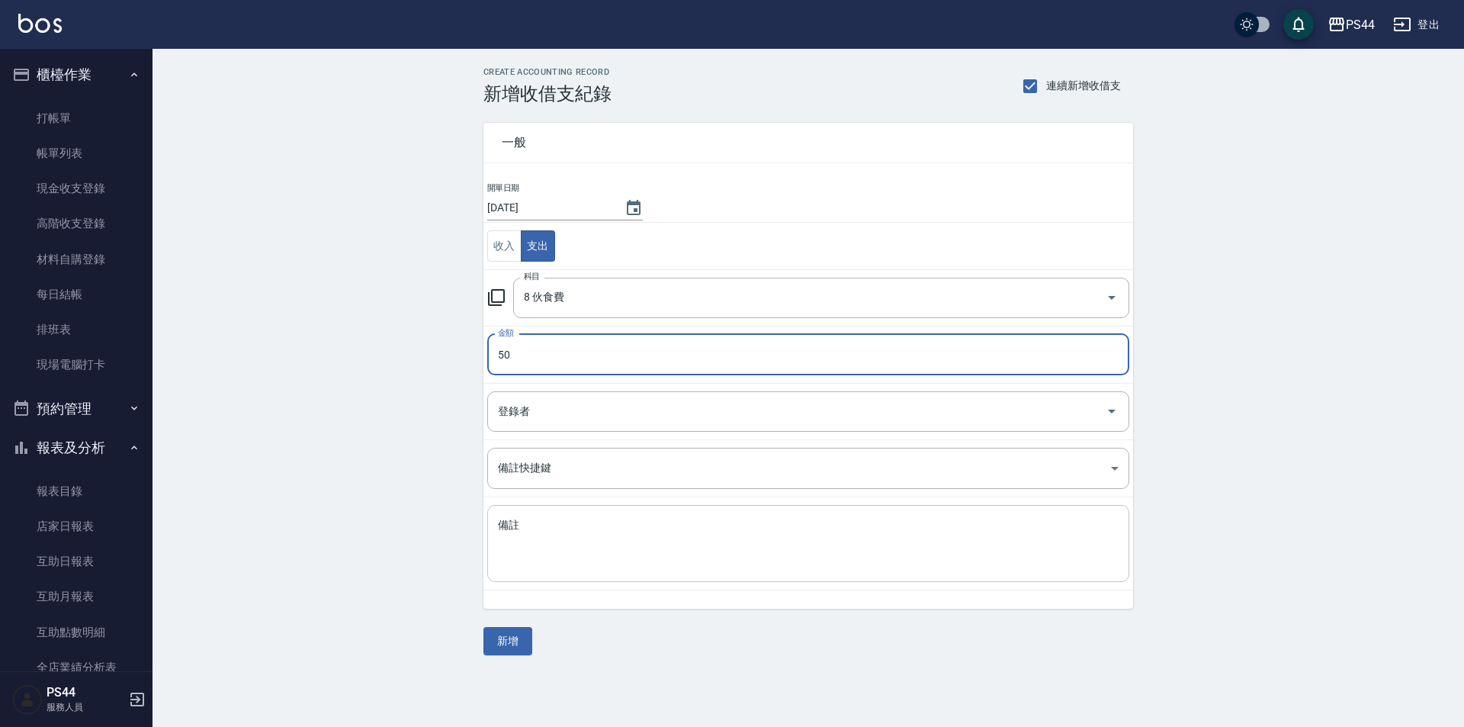
drag, startPoint x: 641, startPoint y: 527, endPoint x: 663, endPoint y: 524, distance: 21.6
click at [641, 528] on textarea "備註" at bounding box center [808, 544] width 621 height 52
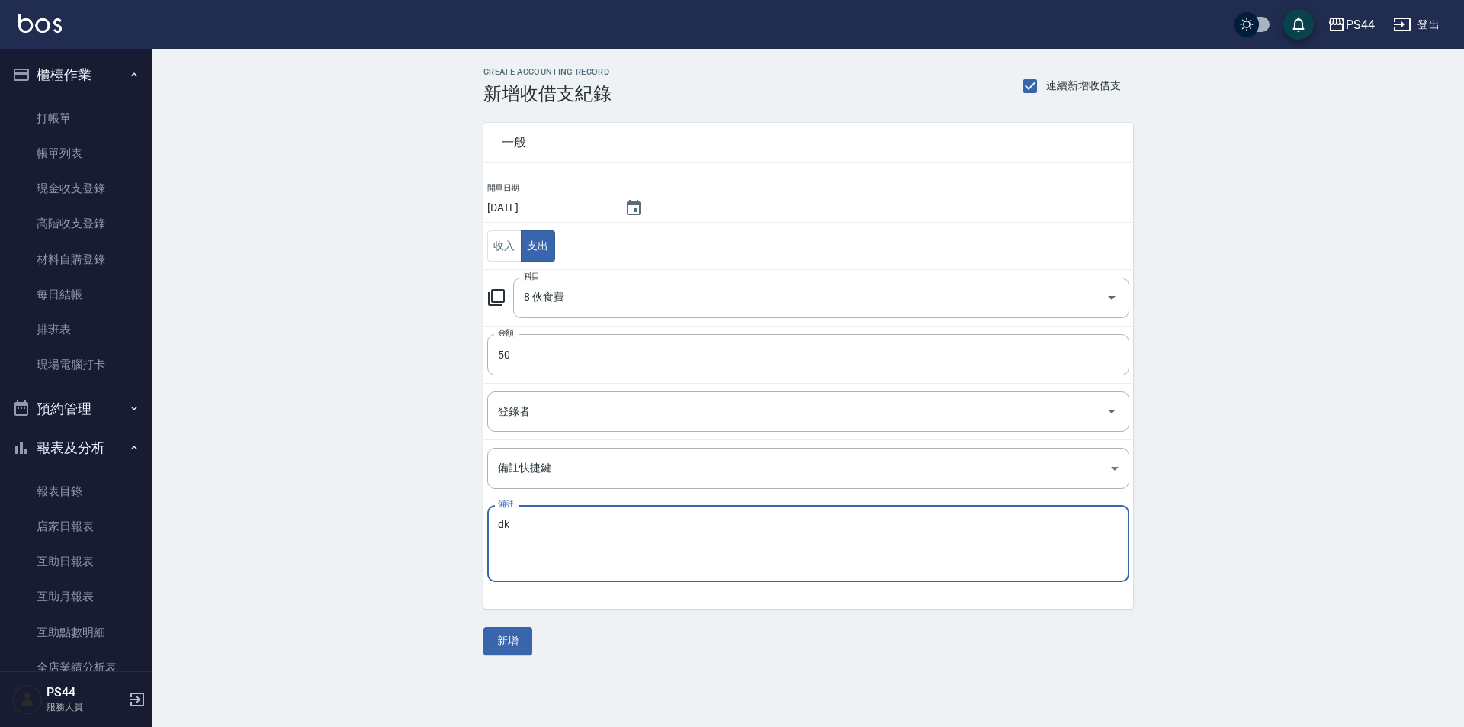
type textarea "d"
type textarea "ㄠ"
type textarea "客點50-1"
click at [517, 647] on button "新增" at bounding box center [507, 641] width 49 height 28
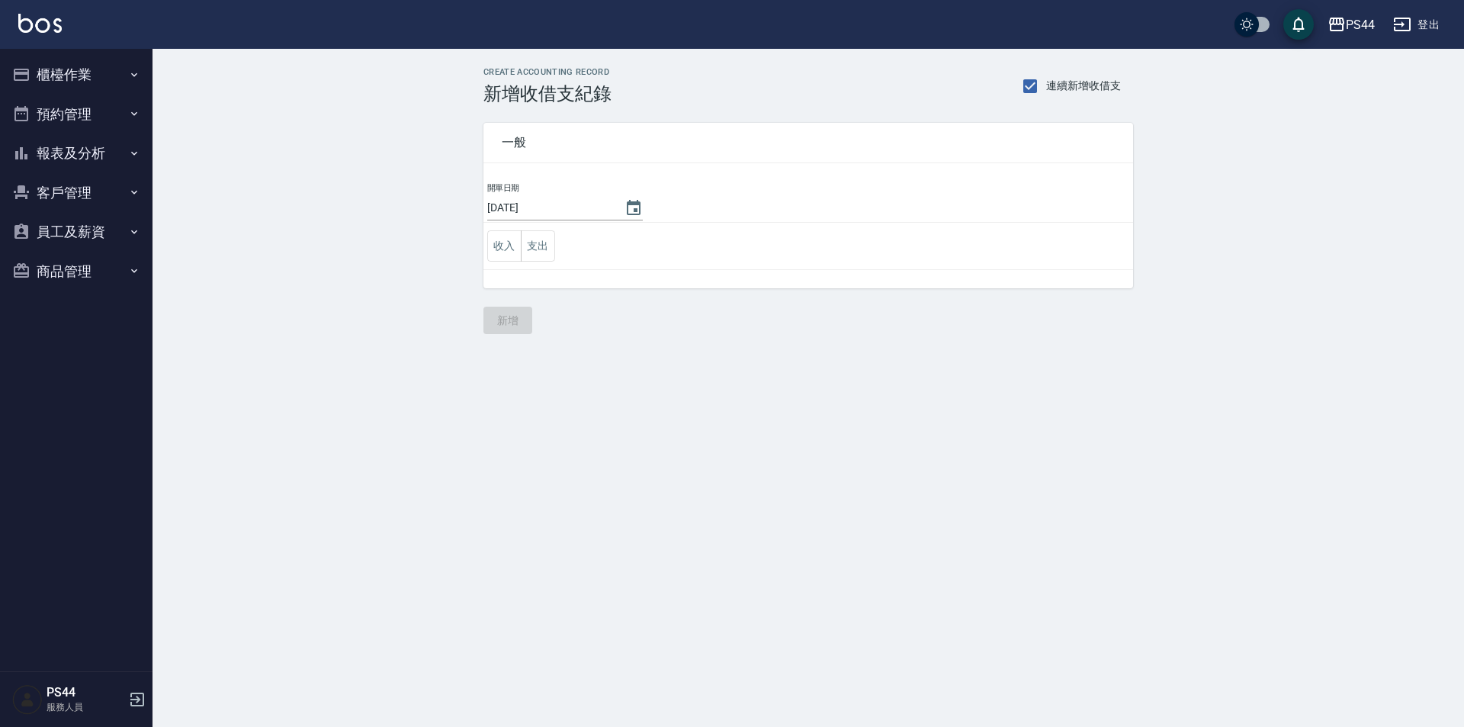
click at [109, 77] on button "櫃檯作業" at bounding box center [76, 75] width 140 height 40
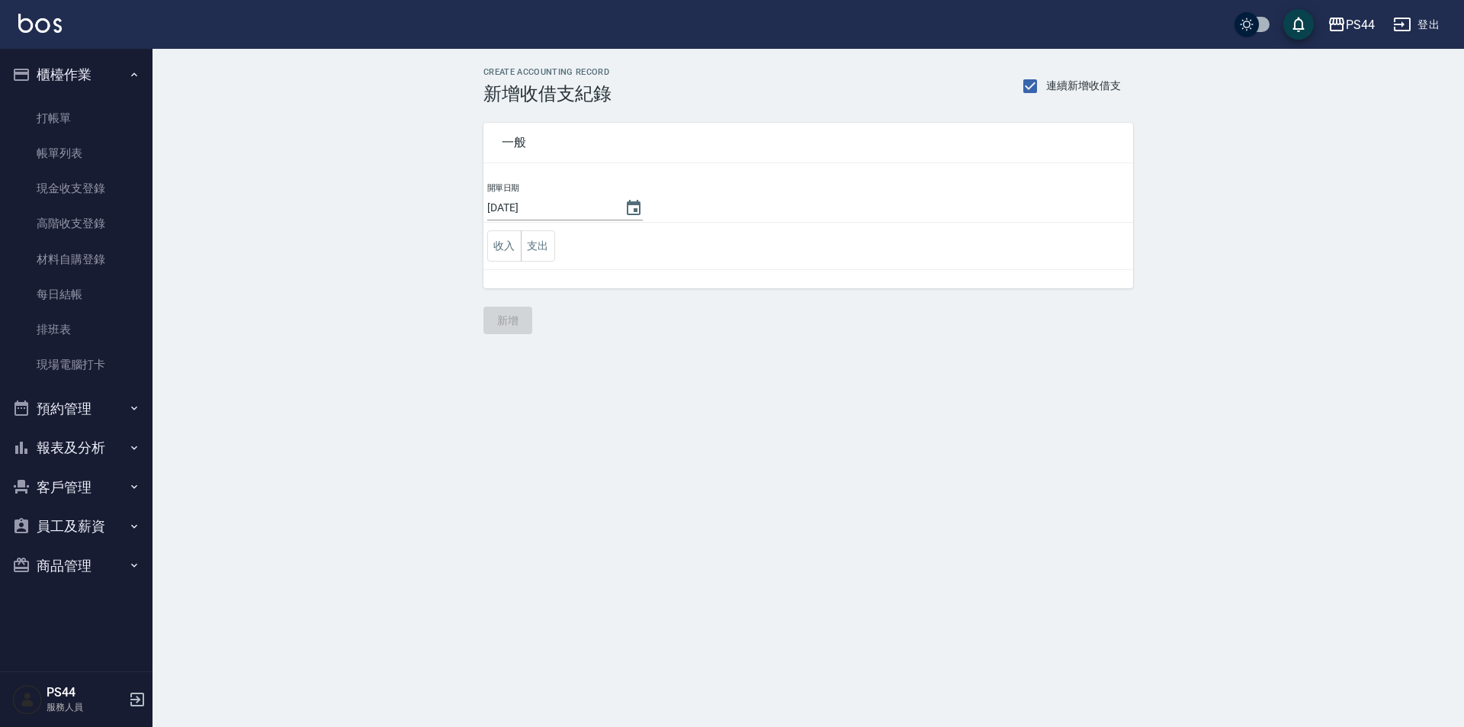
click at [105, 453] on button "報表及分析" at bounding box center [76, 448] width 140 height 40
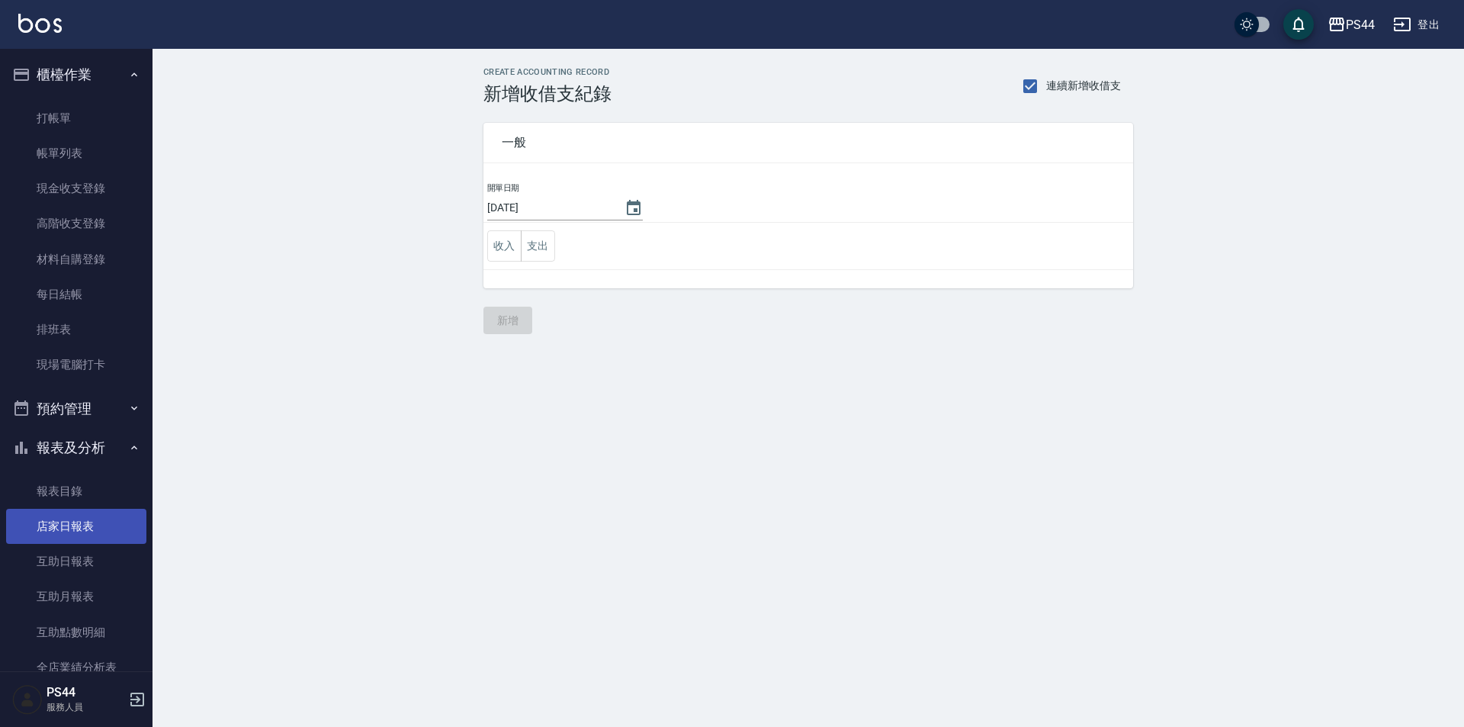
click at [90, 530] on link "店家日報表" at bounding box center [76, 526] width 140 height 35
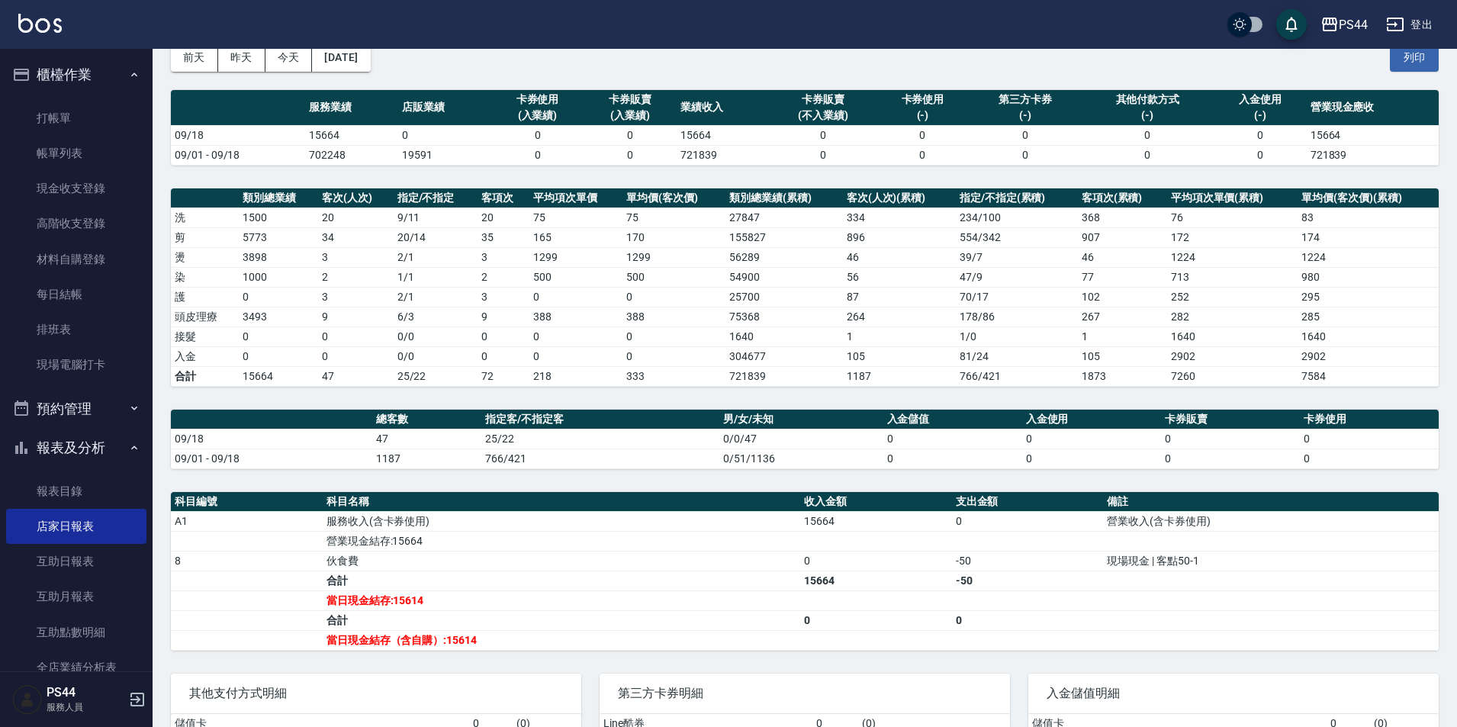
scroll to position [202, 0]
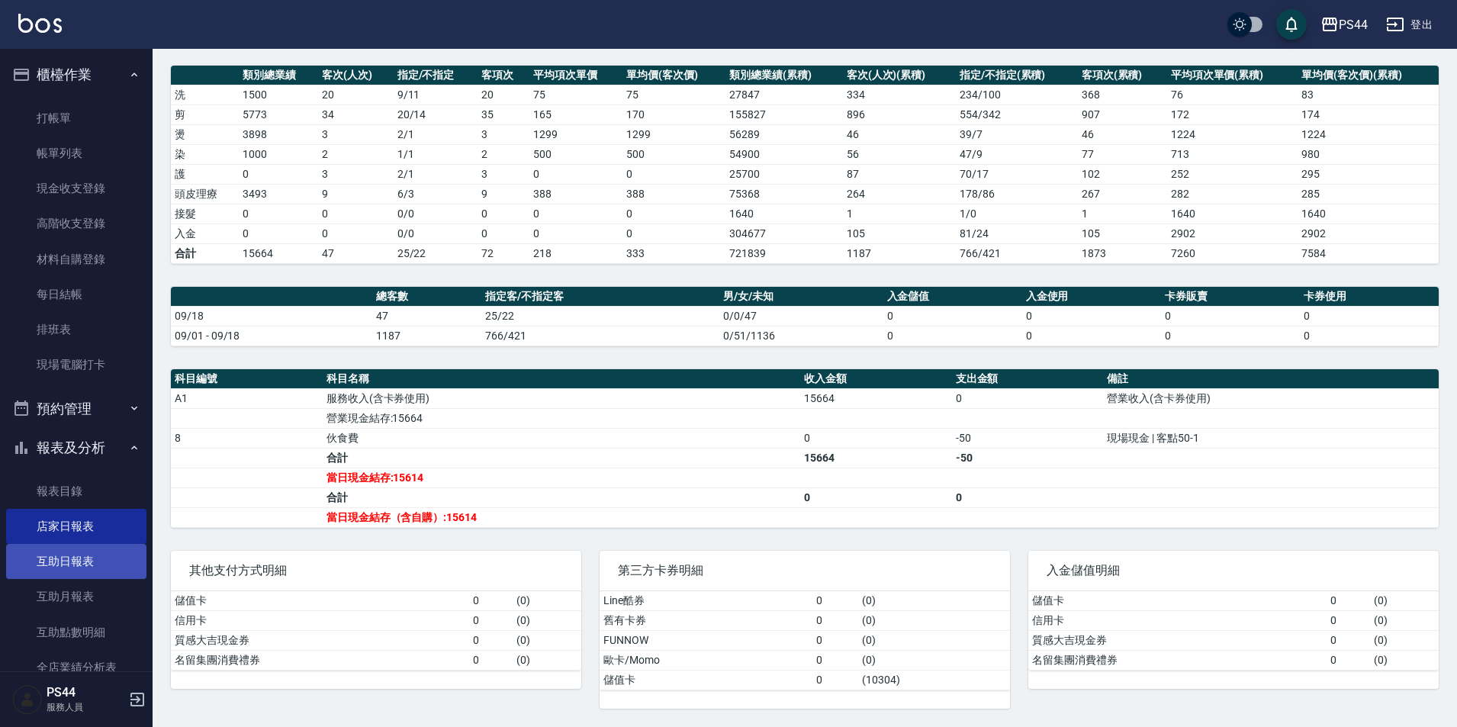
click at [56, 564] on link "互助日報表" at bounding box center [76, 561] width 140 height 35
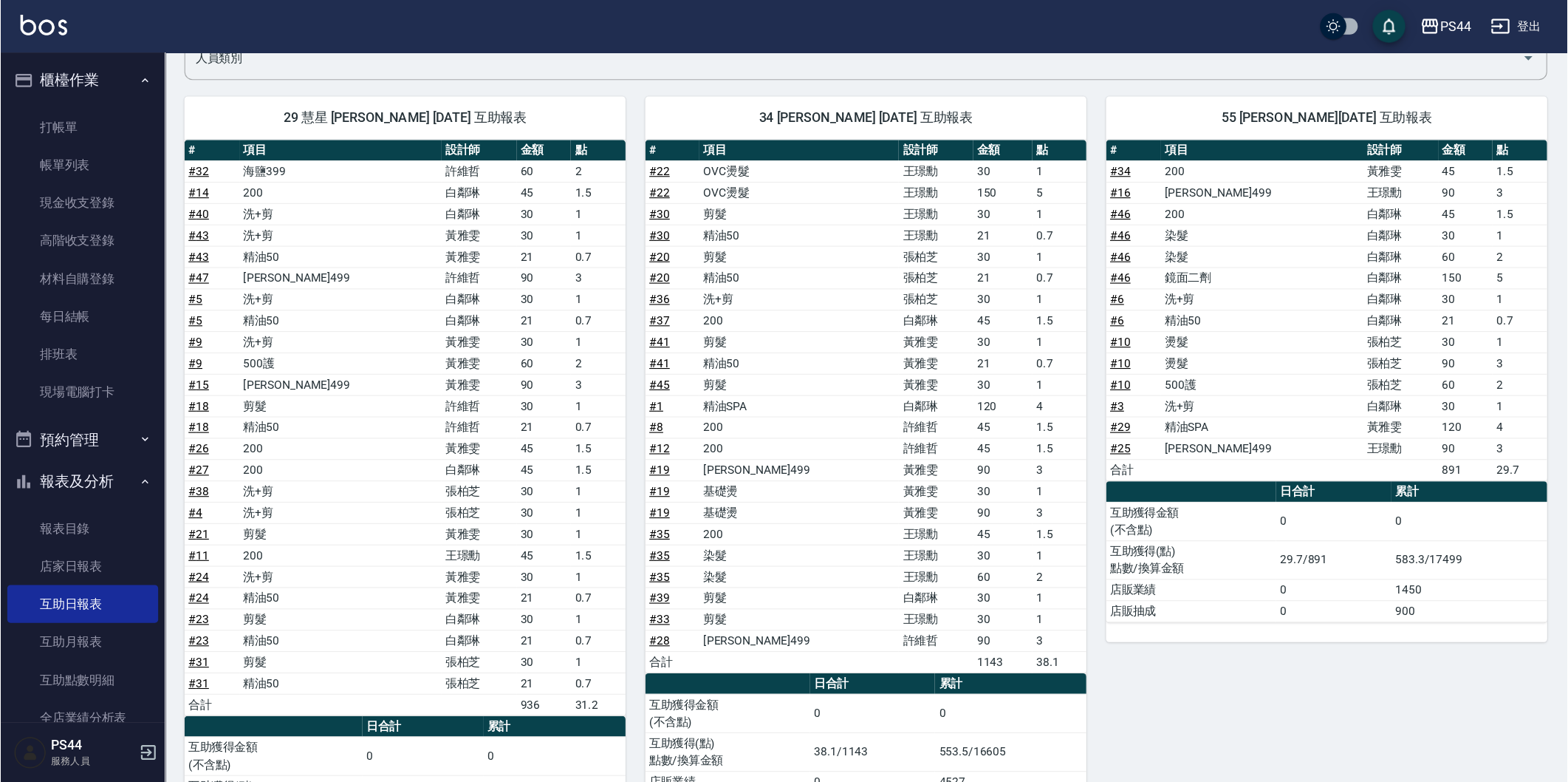
scroll to position [130, 0]
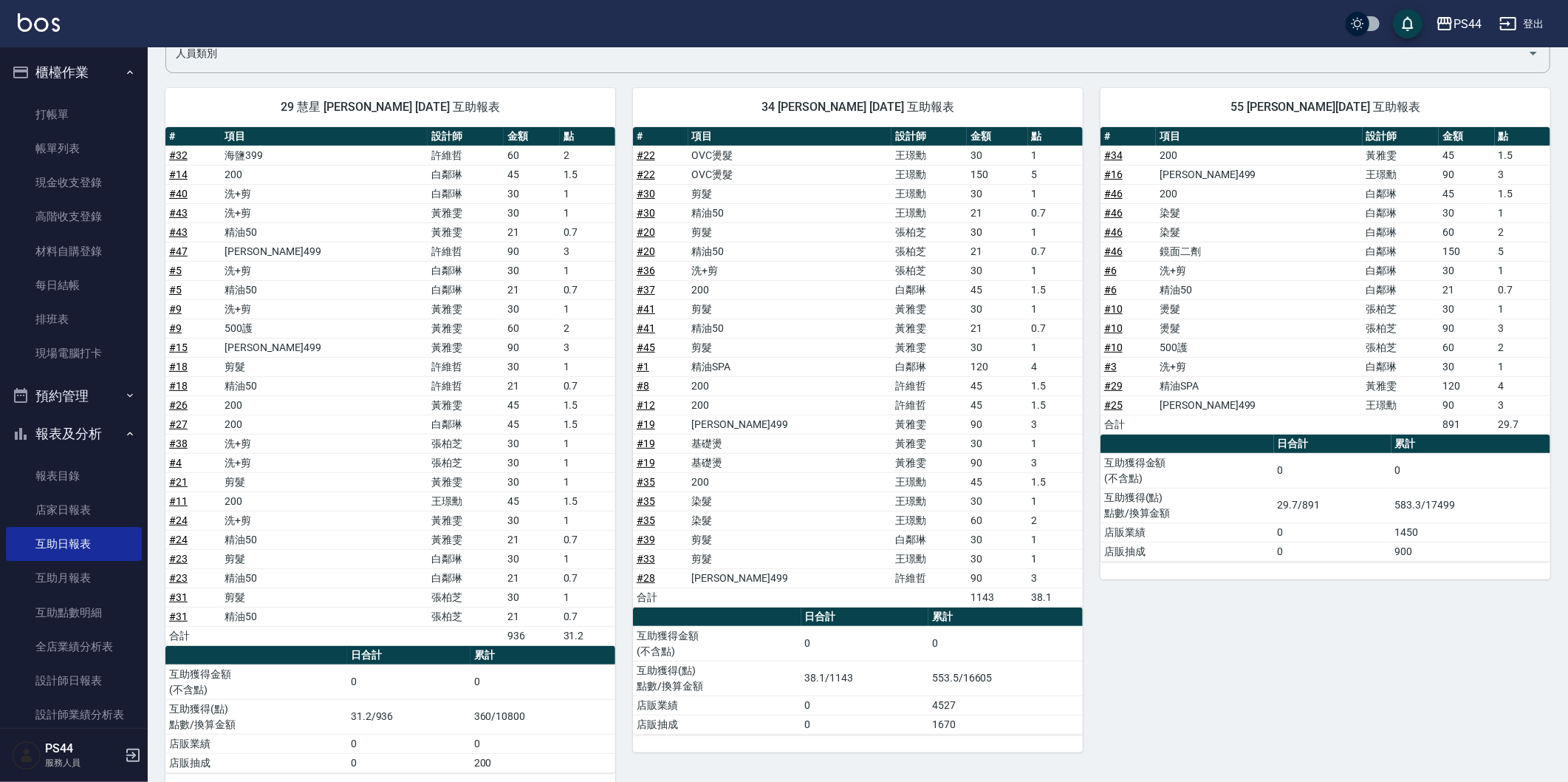
drag, startPoint x: 1407, startPoint y: 0, endPoint x: 1371, endPoint y: 717, distance: 717.9
click at [1325, 704] on div "55 蘇昭瑜 09/18/2025 互助報表 # 項目 設計師 金額 點 # 34 200 黃雅雯 45 1.5 # 16 伊黛莉499 王璟勳 90 3 #…" at bounding box center [1316, 430] width 468 height 721
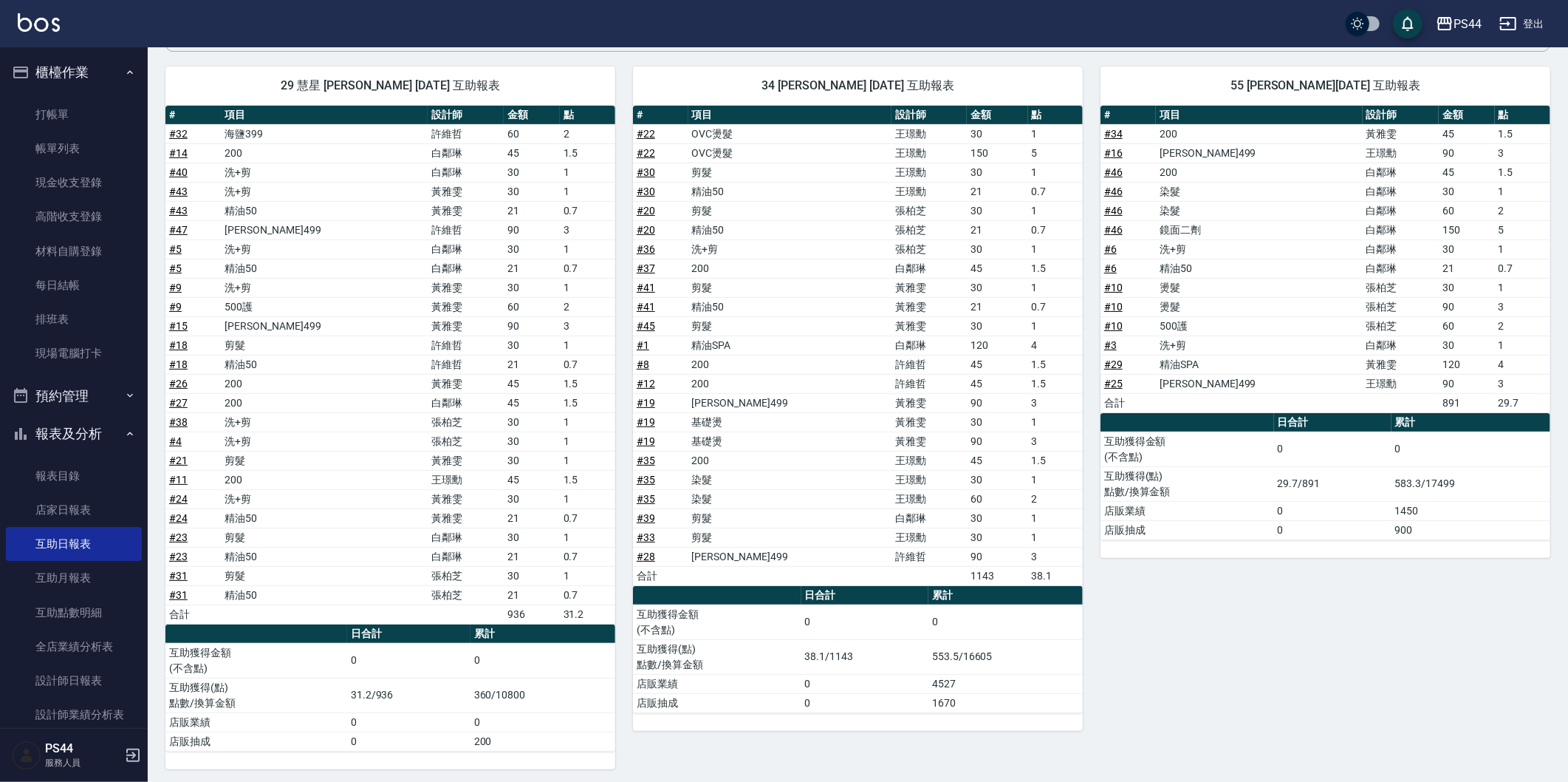
scroll to position [158, 0]
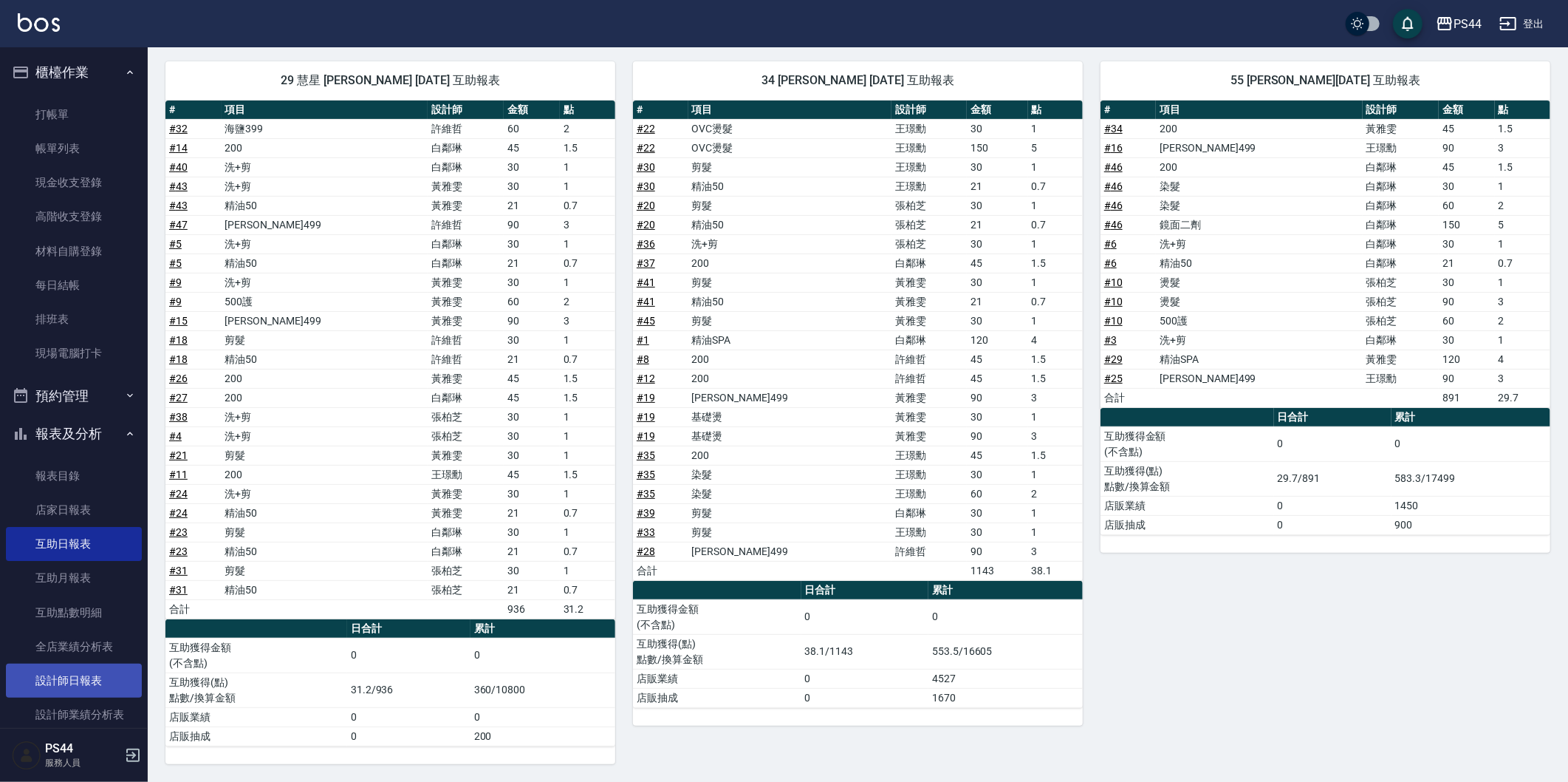
click at [79, 680] on link "設計師日報表" at bounding box center [74, 680] width 136 height 34
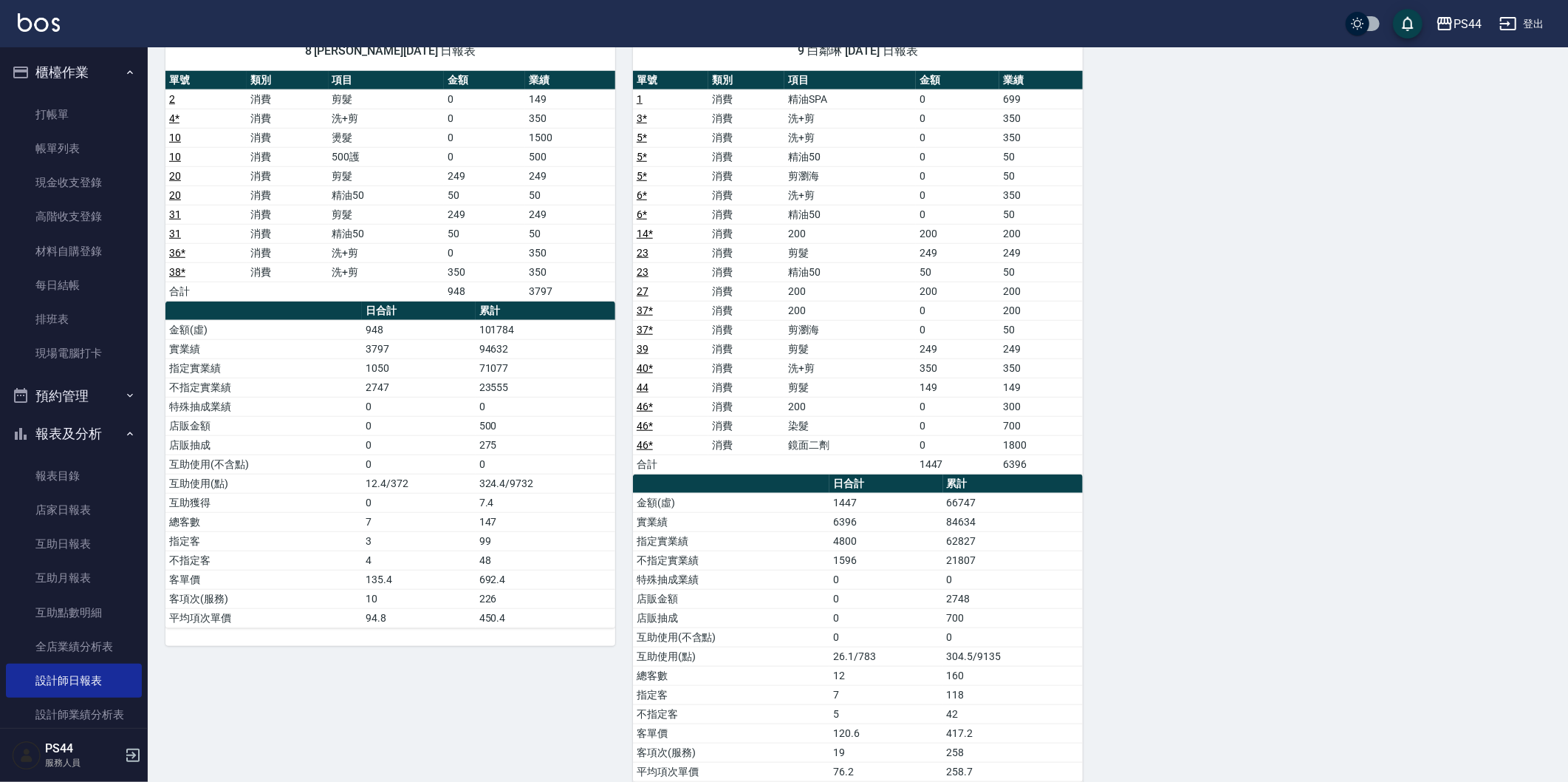
scroll to position [914, 0]
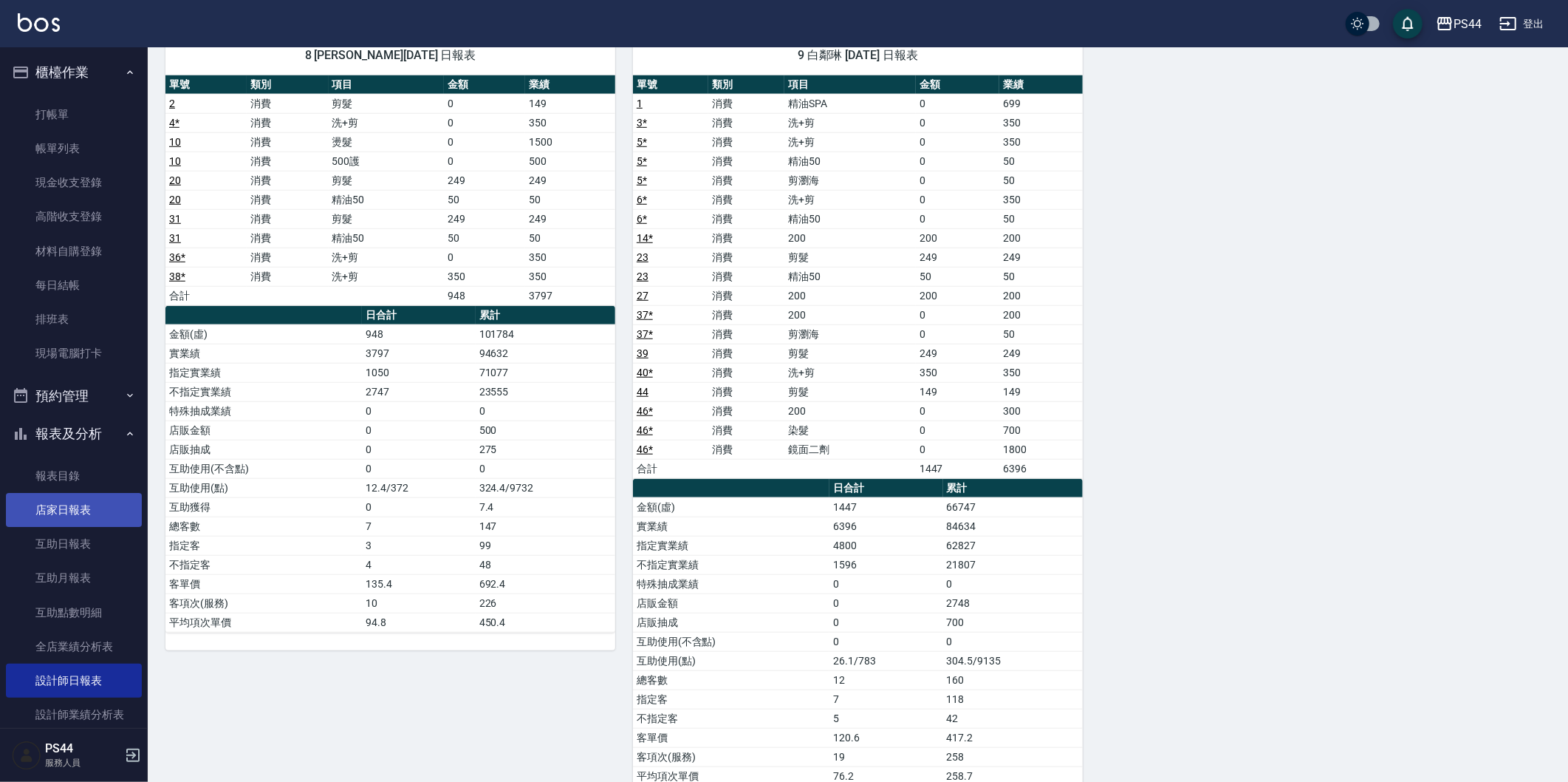
click at [55, 515] on link "店家日報表" at bounding box center [74, 510] width 136 height 34
